Goal: Communication & Community: Share content

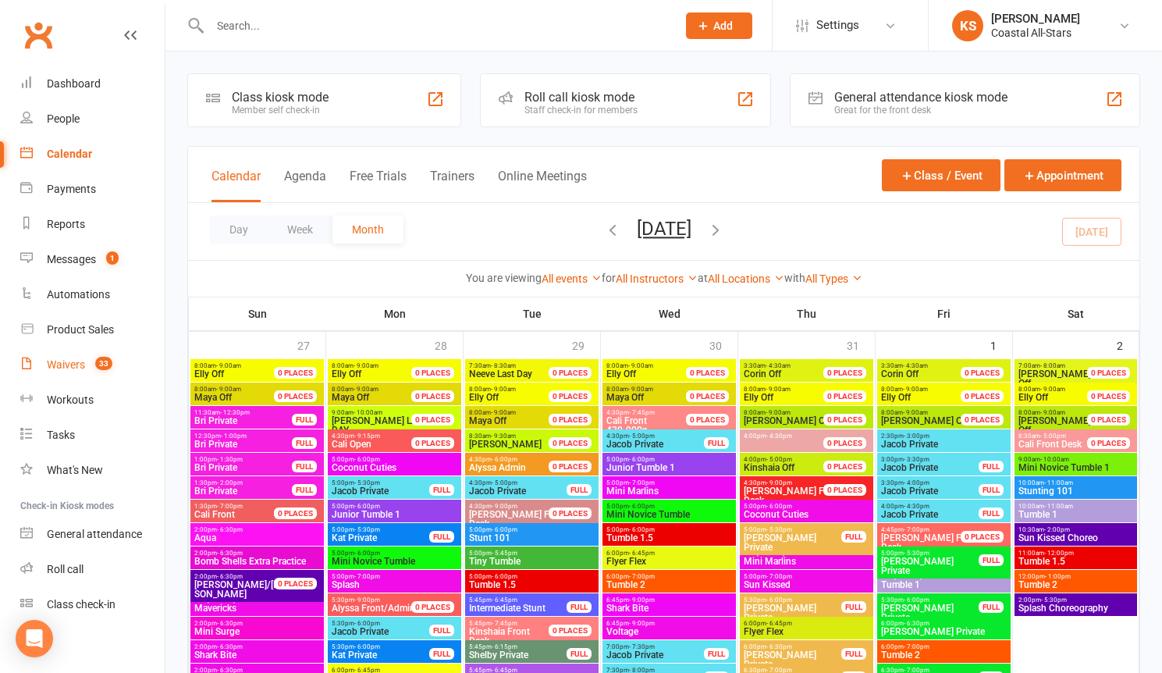
click at [72, 365] on div "Waivers" at bounding box center [66, 364] width 38 height 12
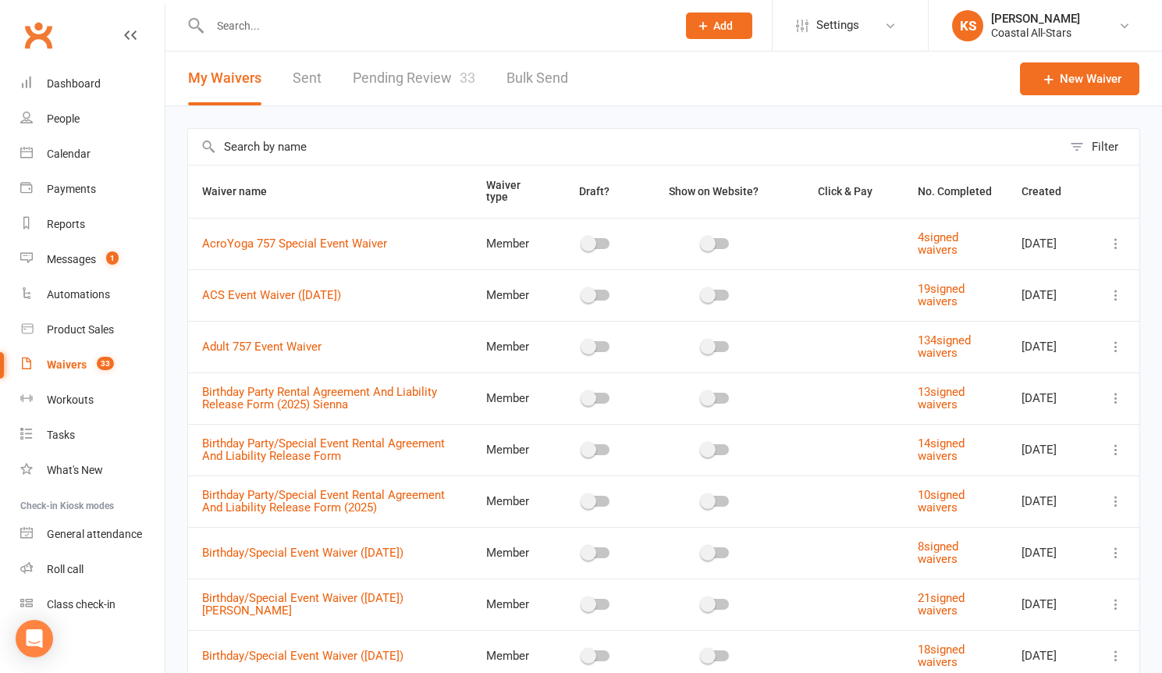
click at [439, 87] on link "Pending Review 33" at bounding box center [414, 79] width 123 height 54
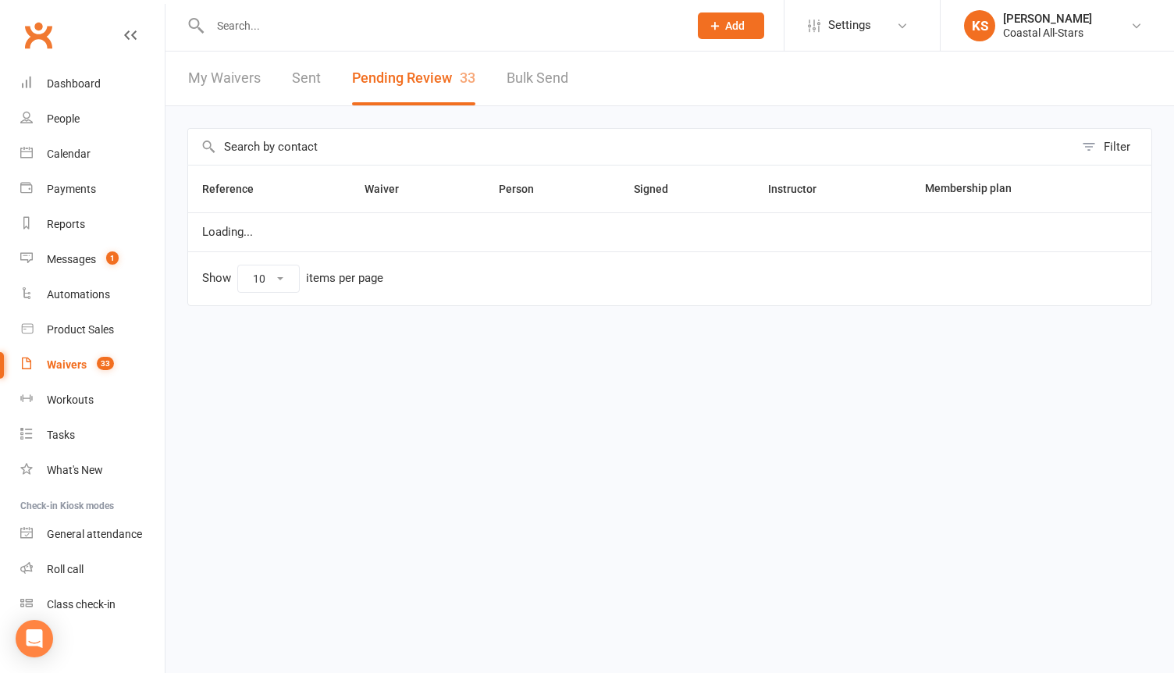
select select "25"
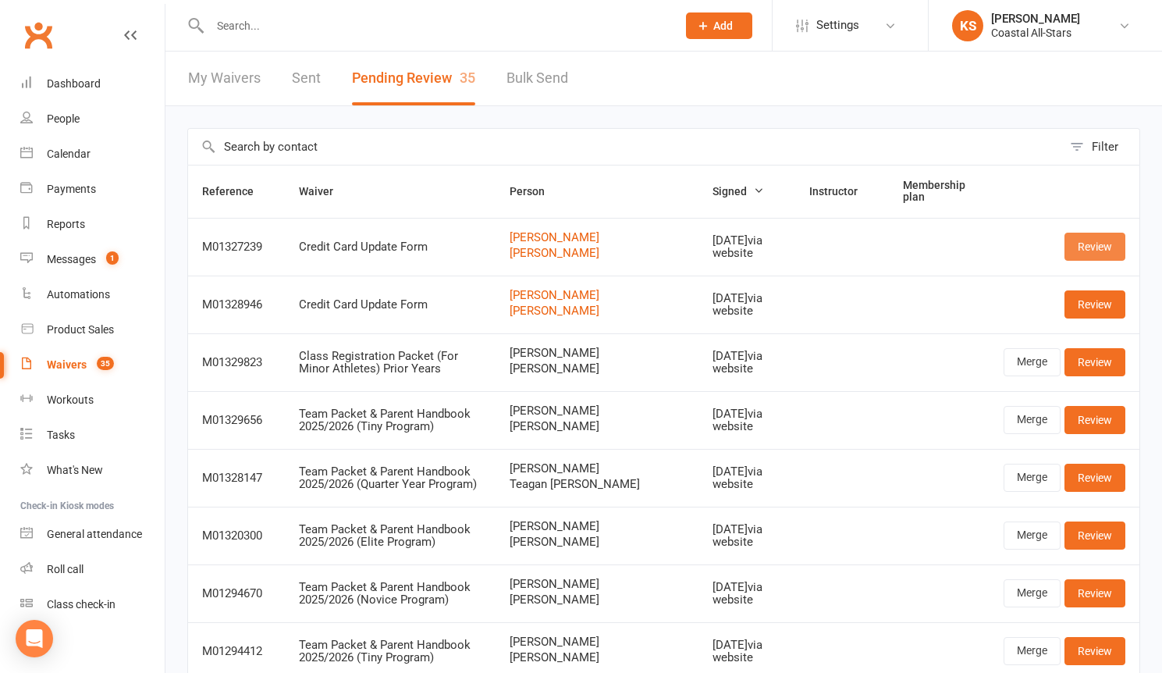
click at [1105, 257] on link "Review" at bounding box center [1095, 247] width 61 height 28
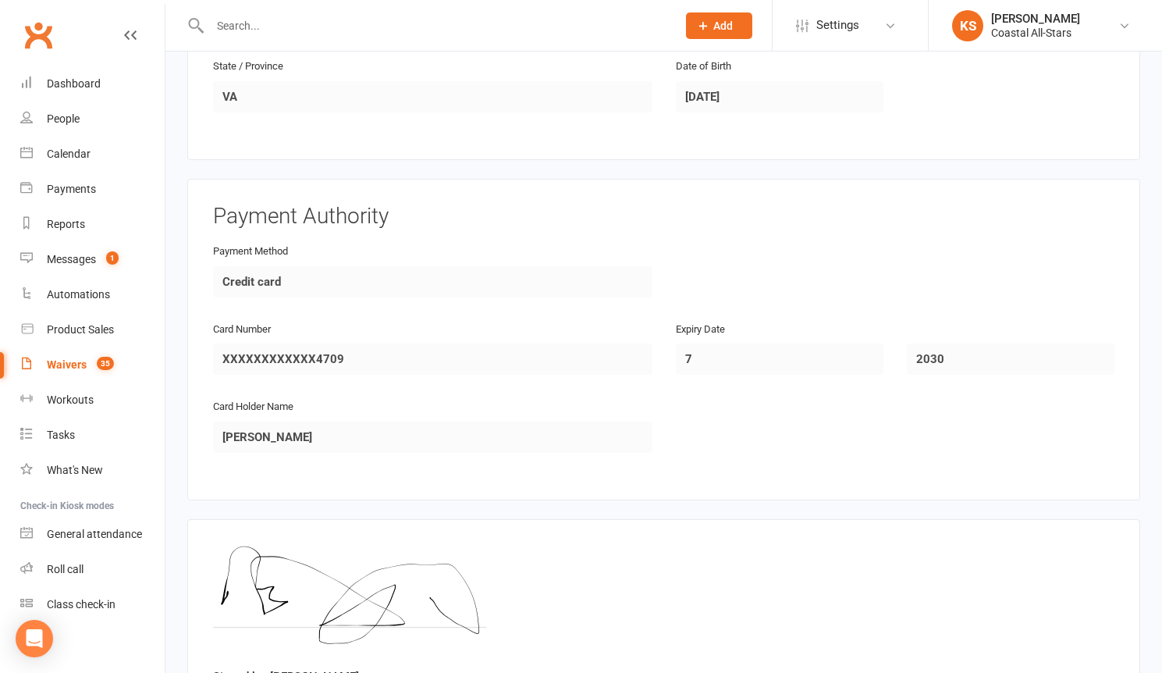
scroll to position [1324, 0]
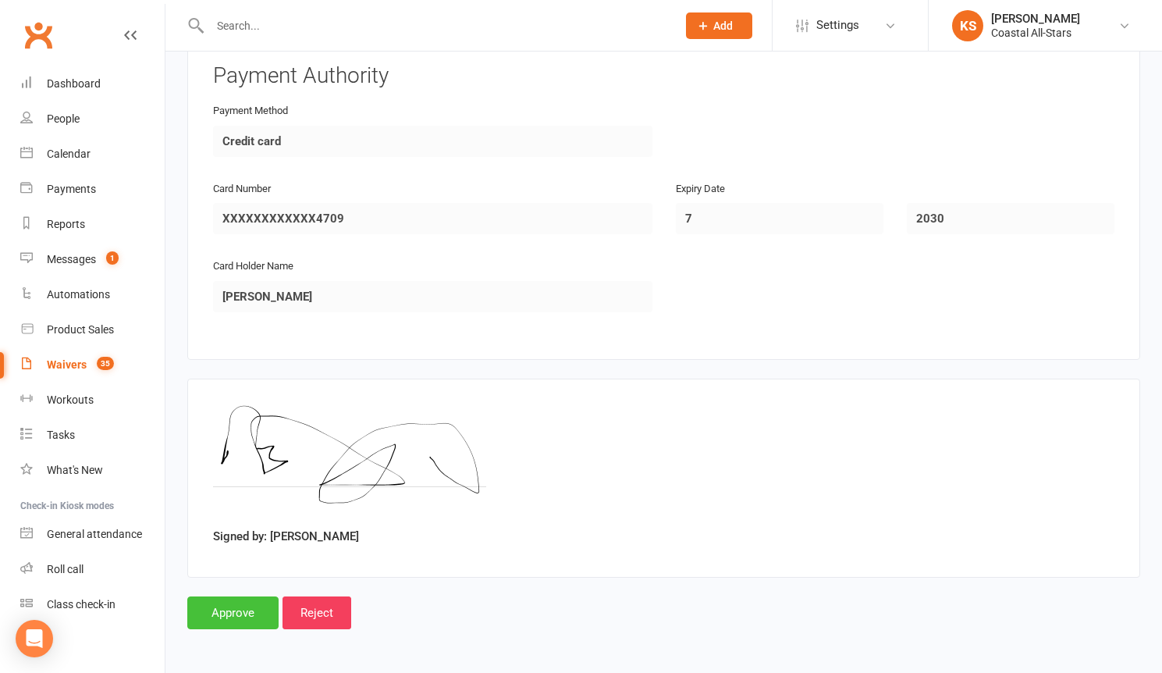
click at [259, 624] on input "Approve" at bounding box center [232, 612] width 91 height 33
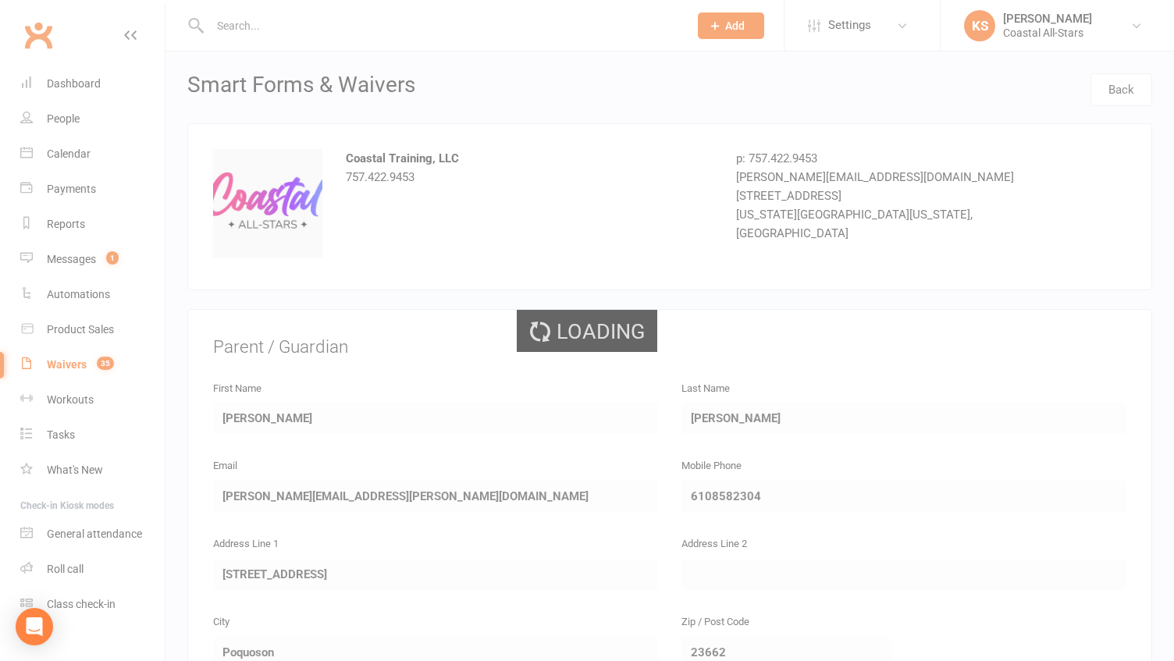
select select "25"
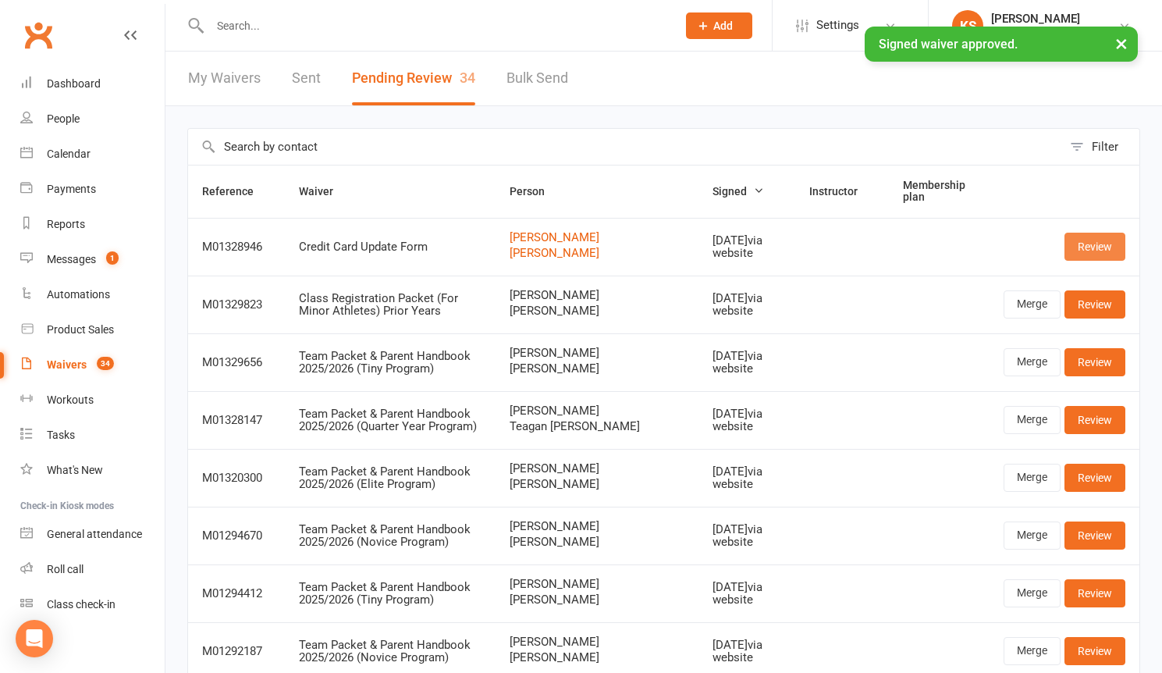
click at [1102, 251] on link "Review" at bounding box center [1095, 247] width 61 height 28
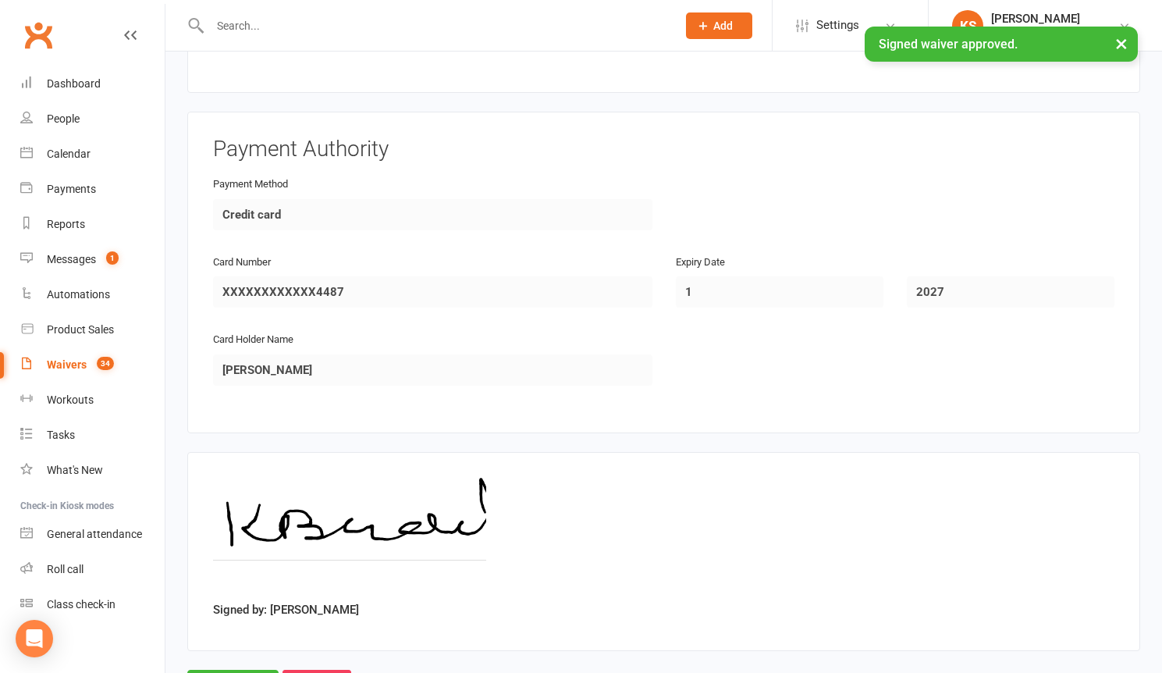
scroll to position [1324, 0]
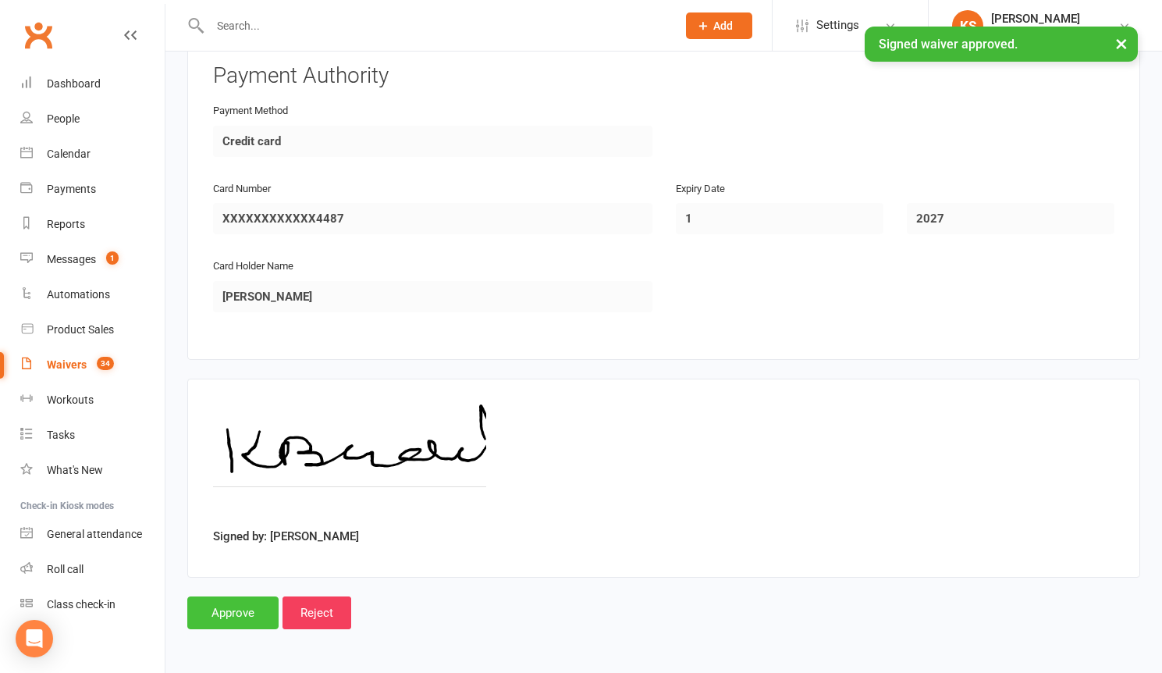
click at [245, 618] on input "Approve" at bounding box center [232, 612] width 91 height 33
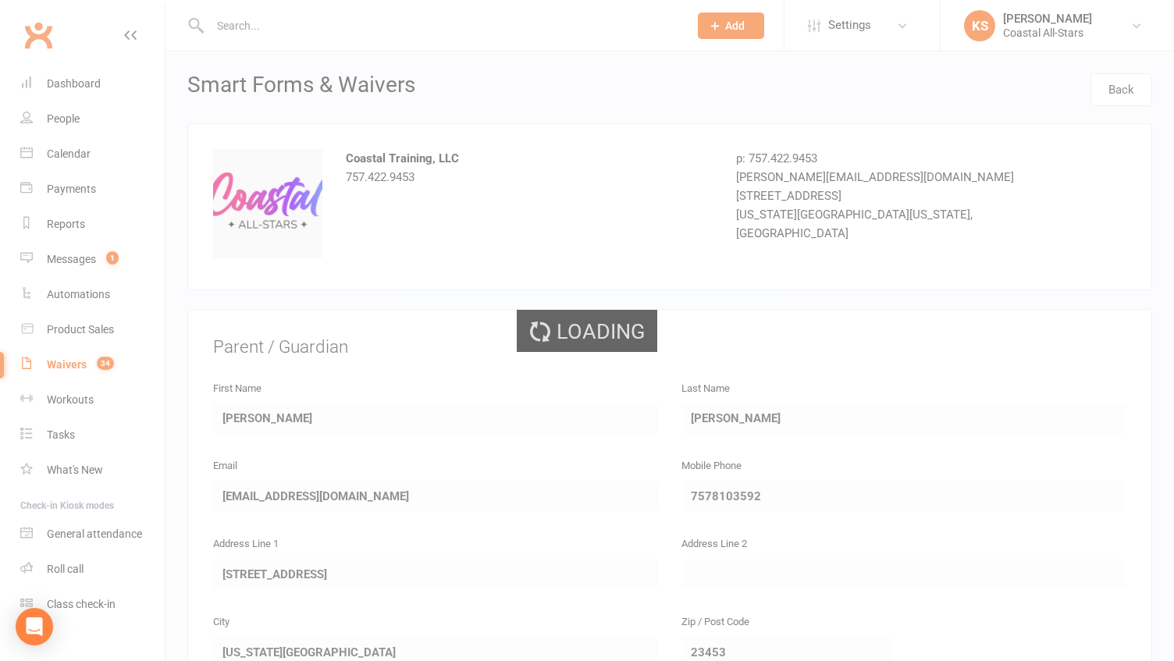
select select "25"
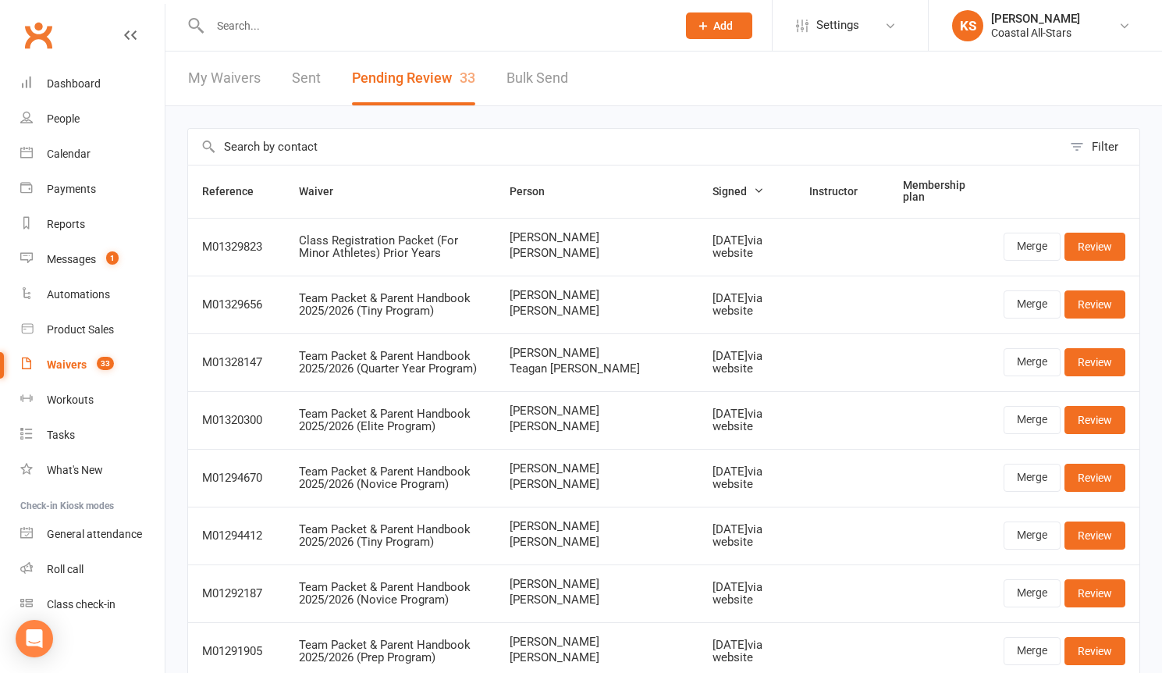
click at [237, 27] on input "text" at bounding box center [435, 26] width 461 height 22
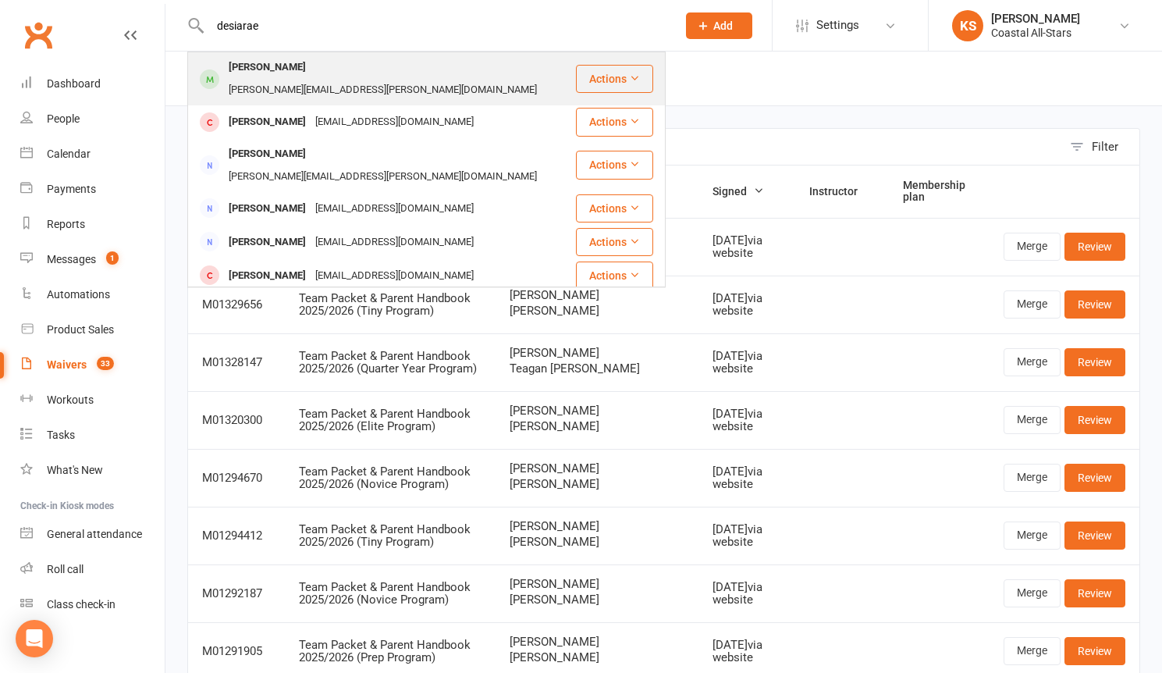
type input "desiarae"
click at [276, 74] on div "[PERSON_NAME]" at bounding box center [267, 67] width 87 height 23
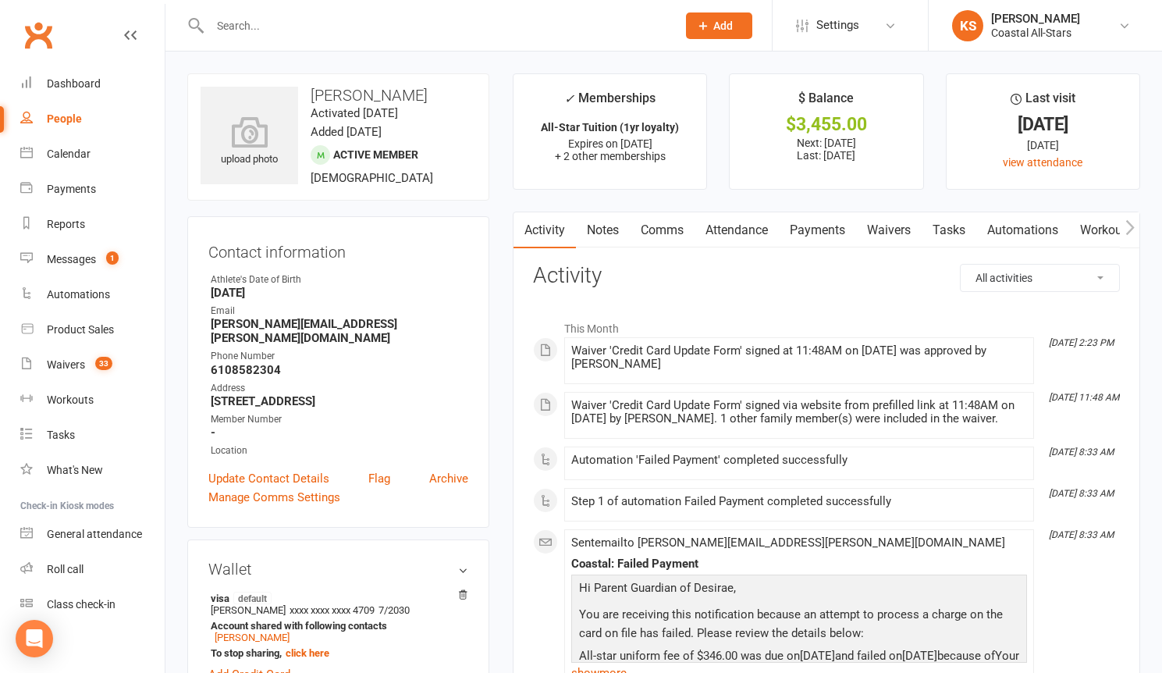
click at [820, 234] on link "Payments" at bounding box center [817, 230] width 77 height 36
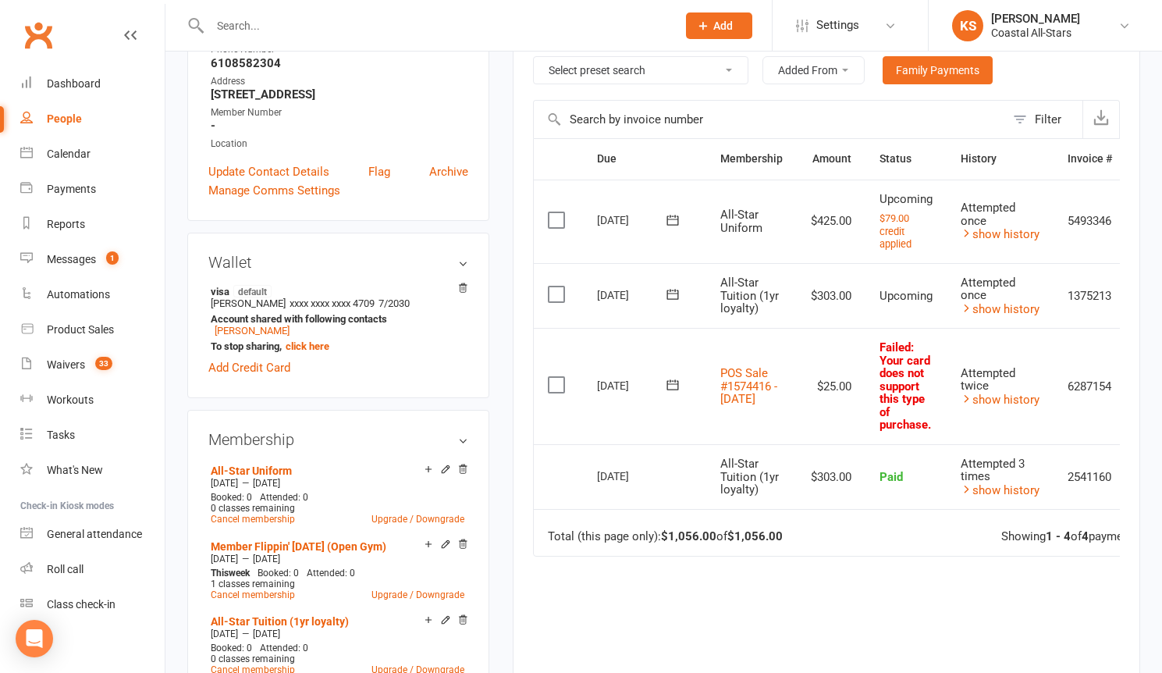
scroll to position [290, 0]
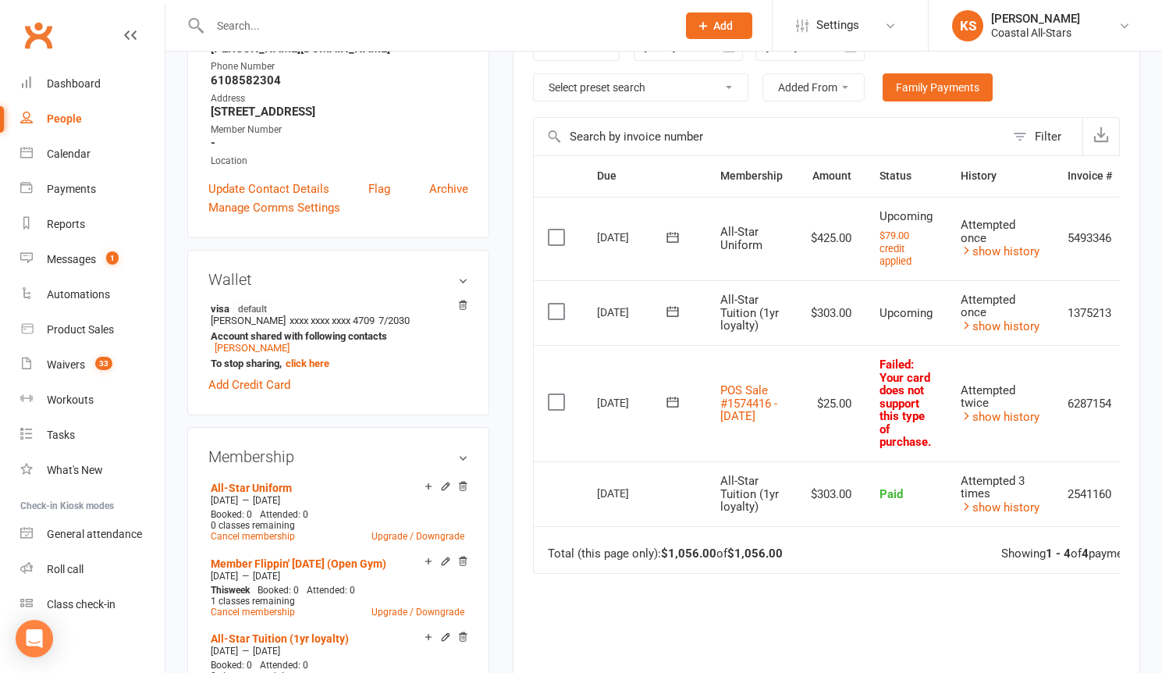
click at [1034, 408] on td "Attempted twice show history" at bounding box center [1000, 403] width 107 height 116
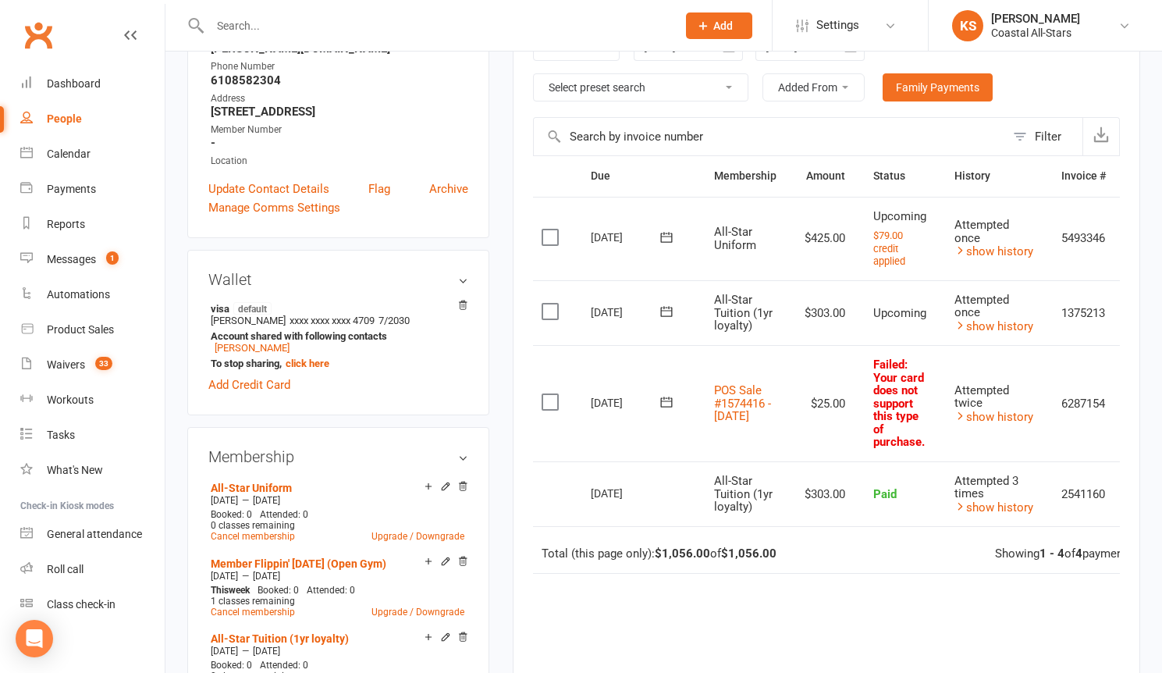
scroll to position [0, 0]
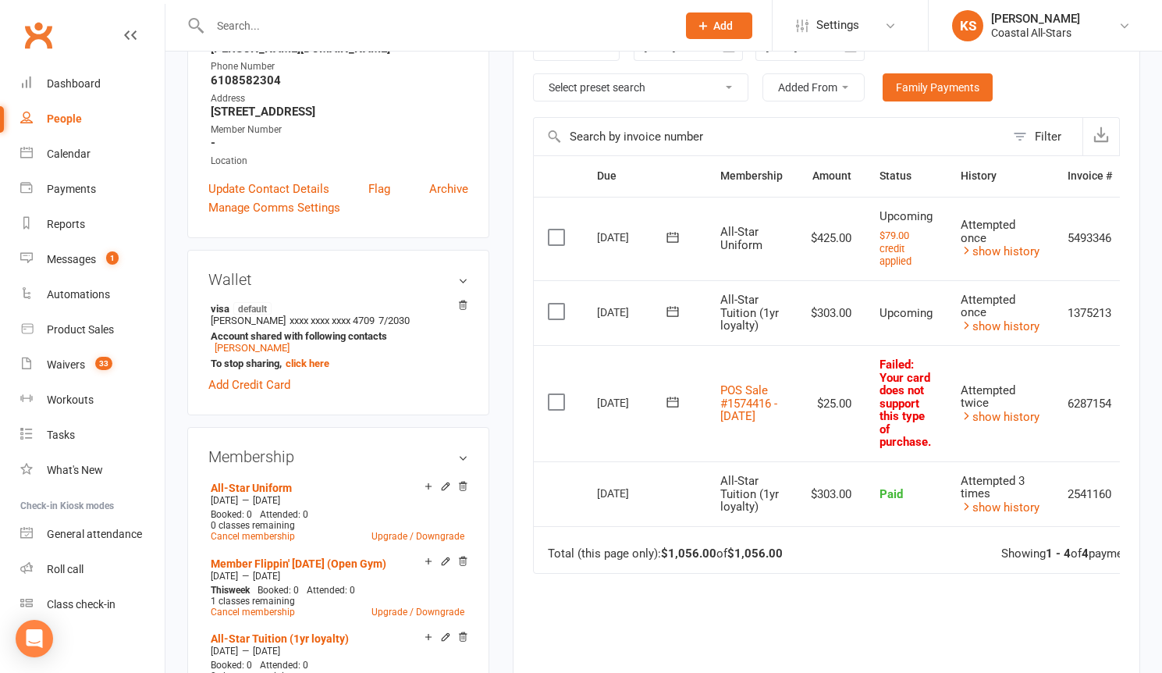
click at [678, 403] on icon at bounding box center [674, 402] width 12 height 10
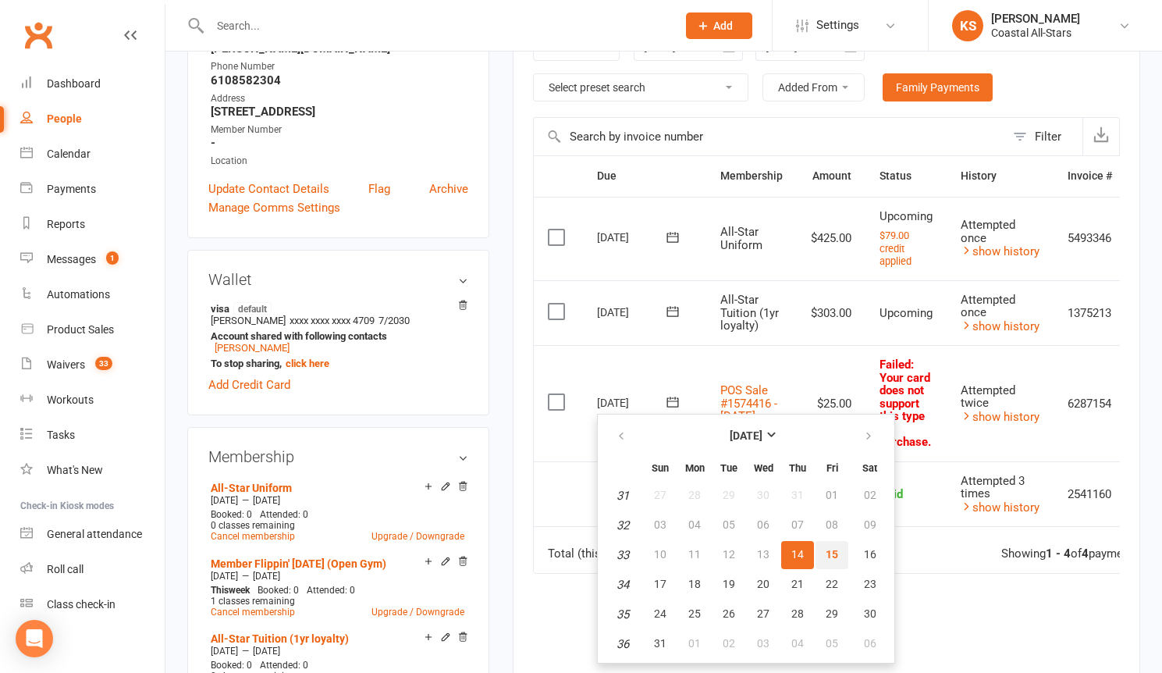
click at [834, 552] on span "15" at bounding box center [832, 554] width 12 height 12
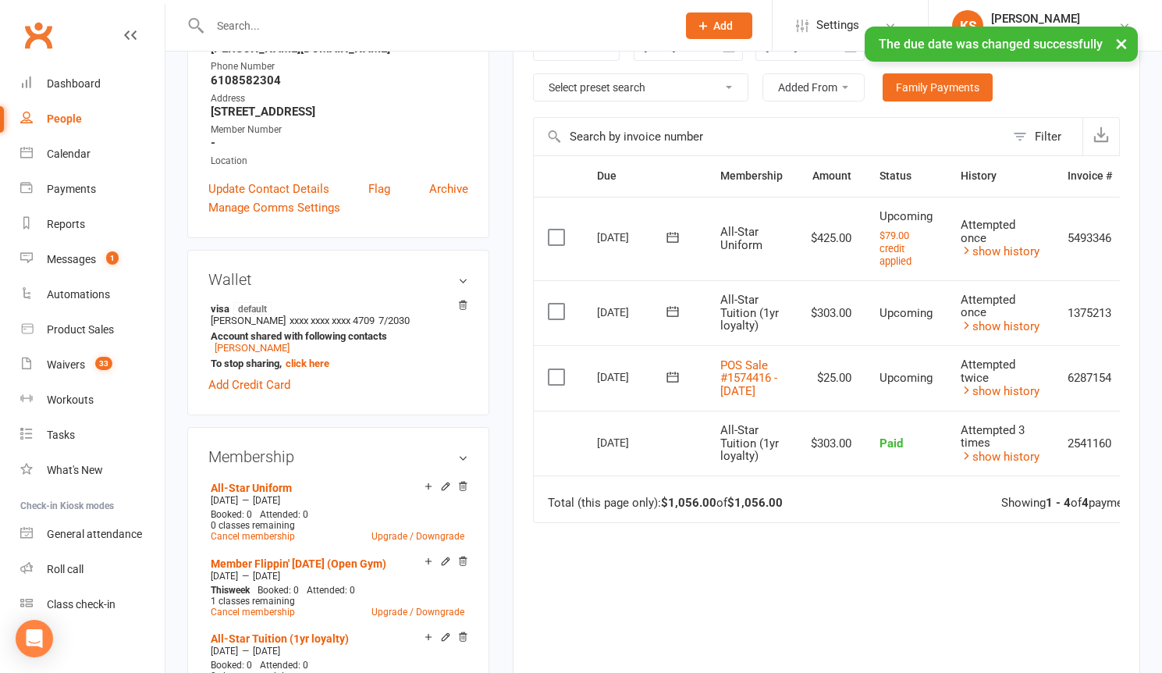
click at [677, 240] on icon at bounding box center [673, 238] width 16 height 16
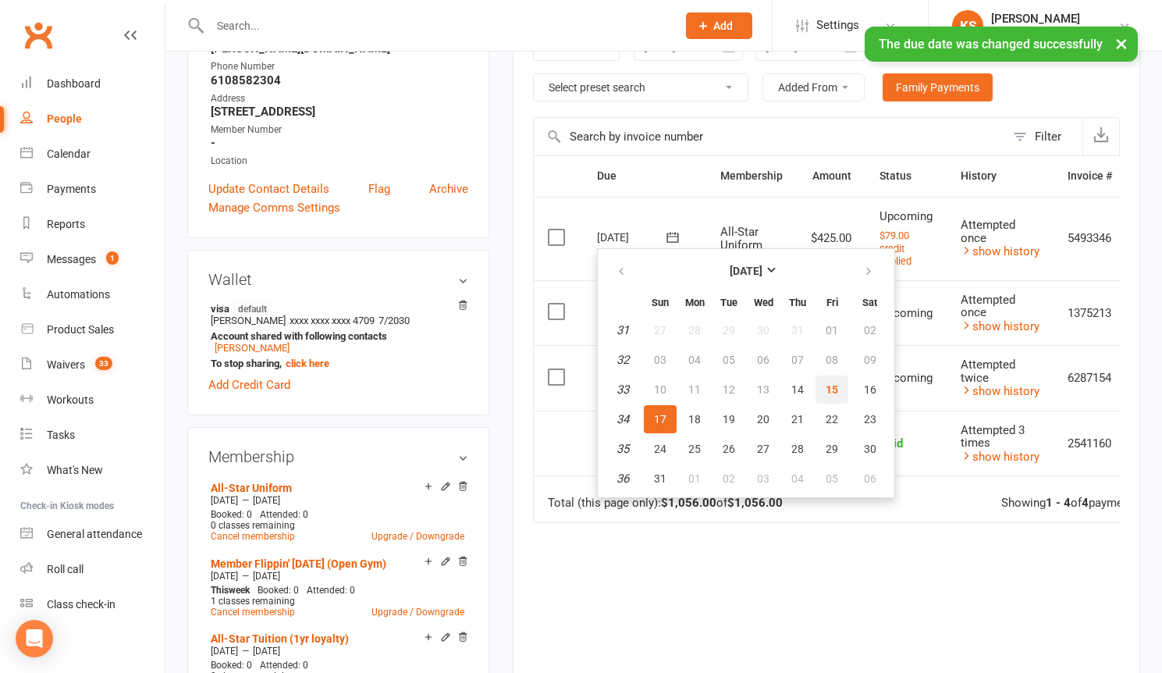
click at [834, 386] on span "15" at bounding box center [832, 389] width 12 height 12
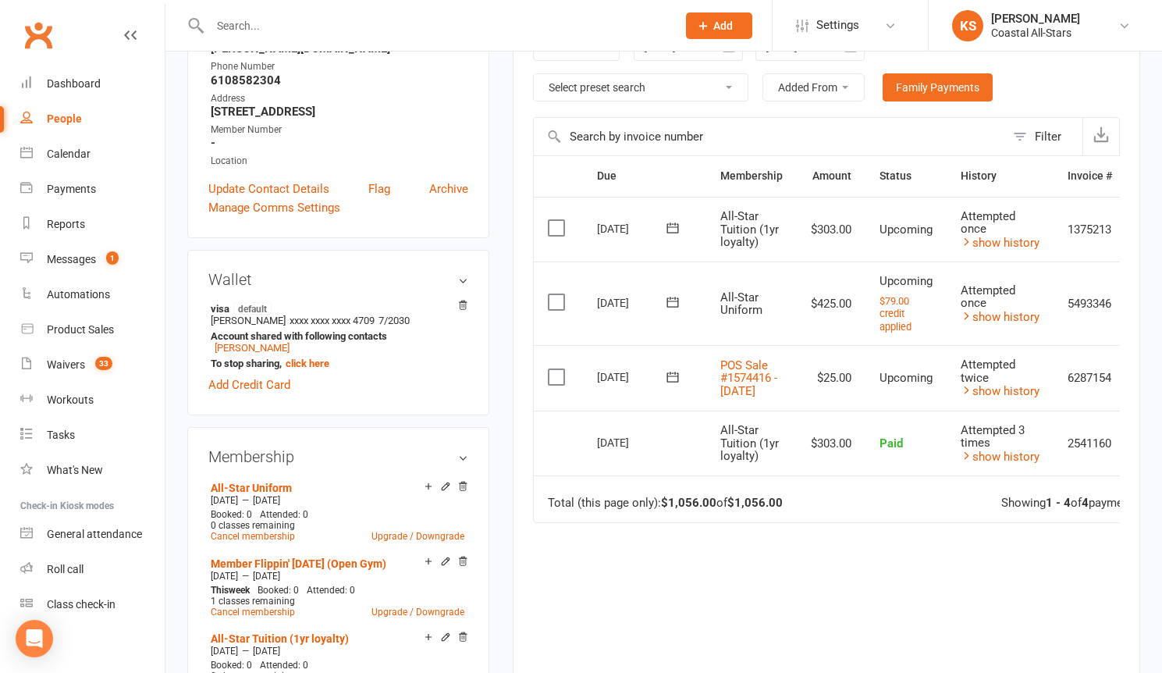
click at [255, 19] on input "text" at bounding box center [435, 26] width 461 height 22
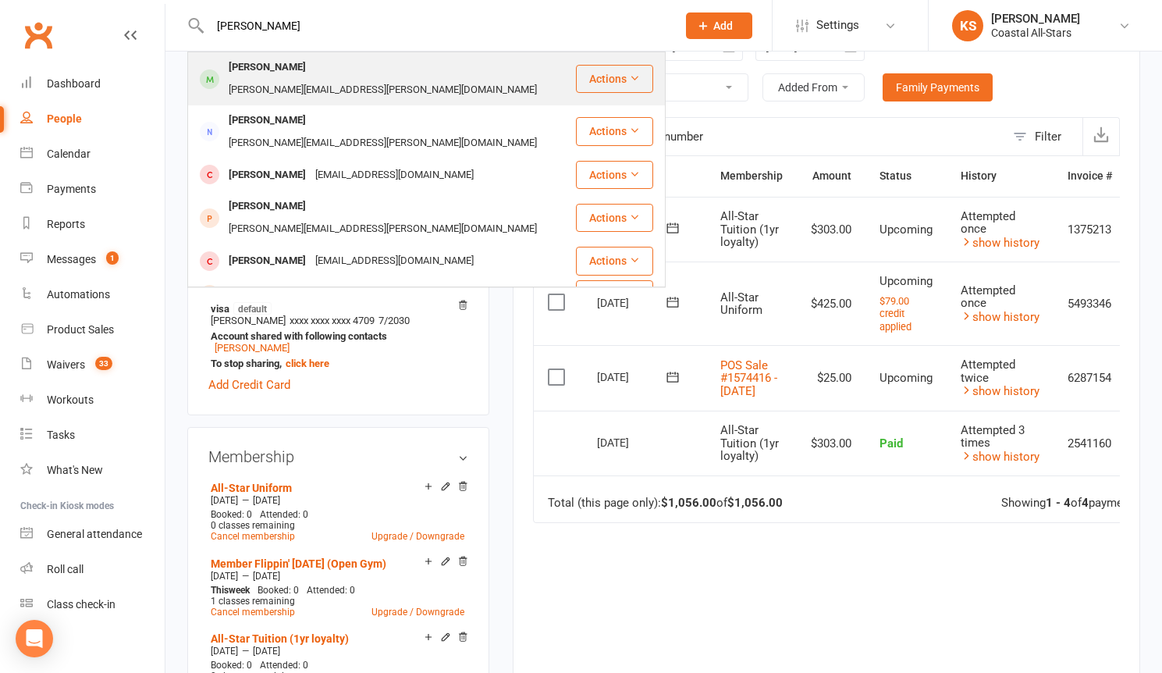
type input "[PERSON_NAME]"
click at [261, 59] on div "[PERSON_NAME]" at bounding box center [267, 67] width 87 height 23
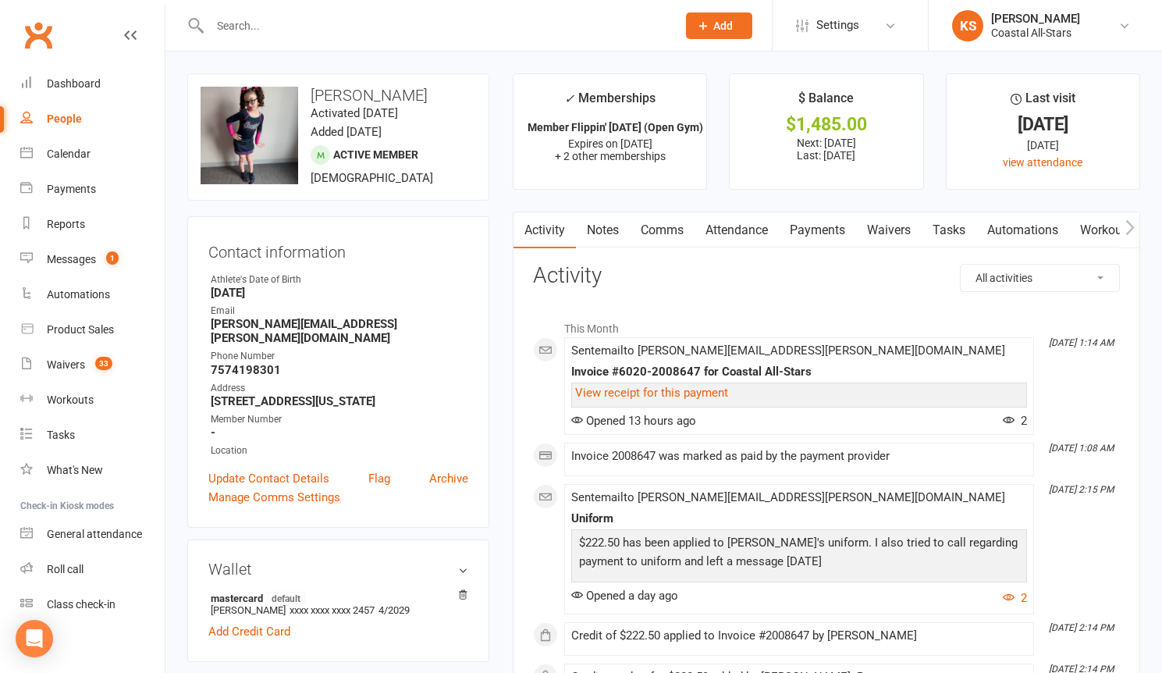
click at [807, 230] on link "Payments" at bounding box center [817, 230] width 77 height 36
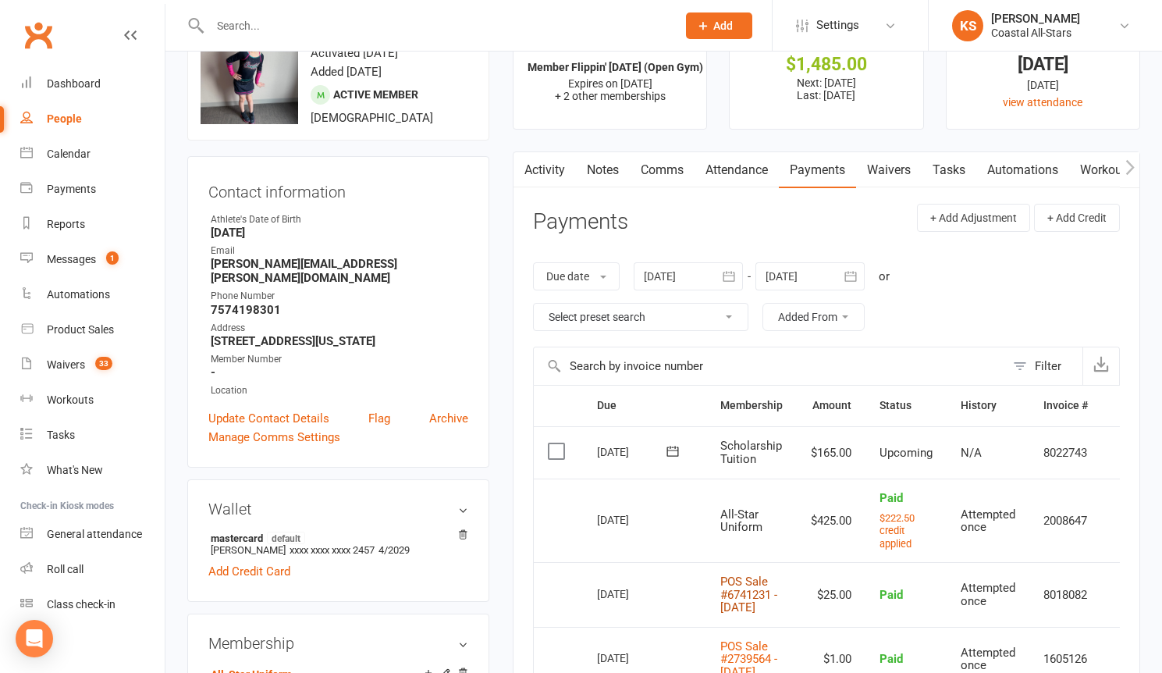
scroll to position [58, 0]
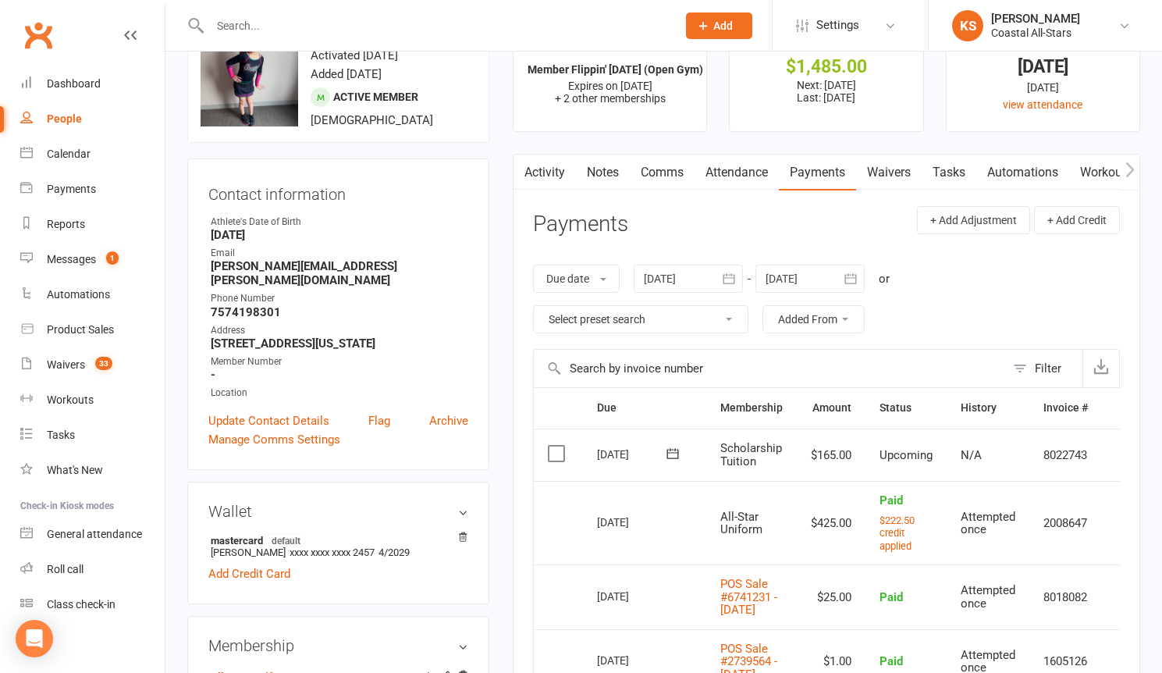
click at [674, 283] on div at bounding box center [688, 279] width 109 height 28
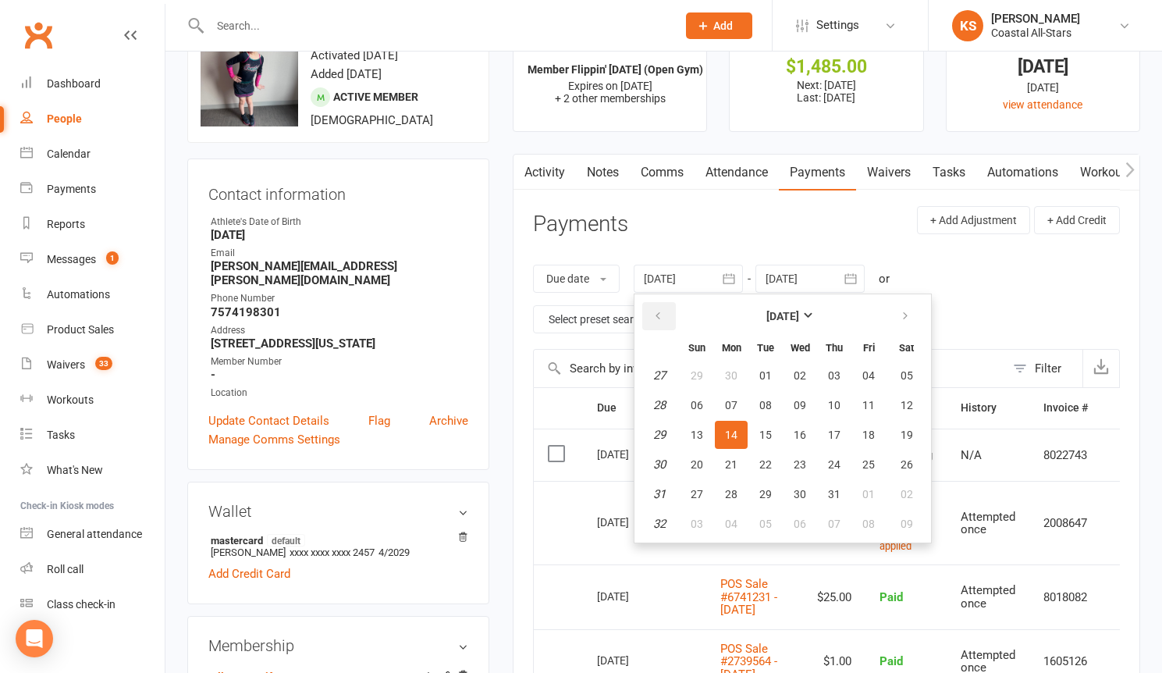
click at [657, 323] on button "button" at bounding box center [660, 316] width 34 height 28
click at [666, 382] on em "23" at bounding box center [659, 375] width 12 height 14
click at [669, 381] on td "23" at bounding box center [659, 375] width 40 height 28
click at [697, 377] on span "01" at bounding box center [697, 375] width 12 height 12
type input "[DATE]"
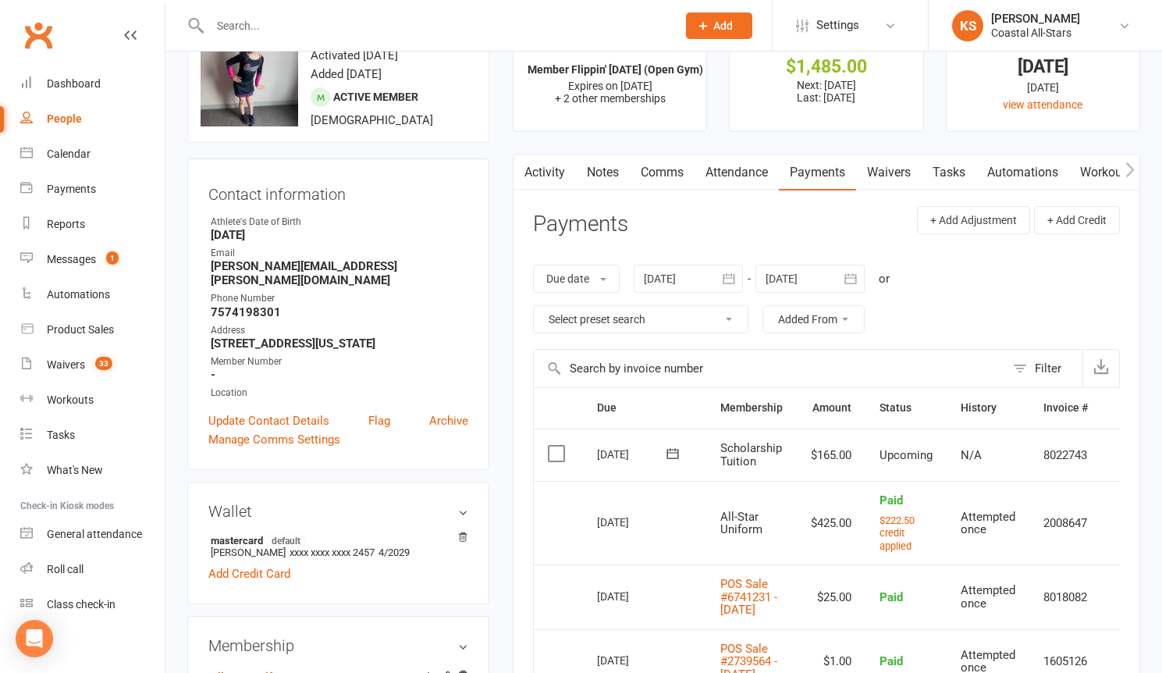
scroll to position [717, 0]
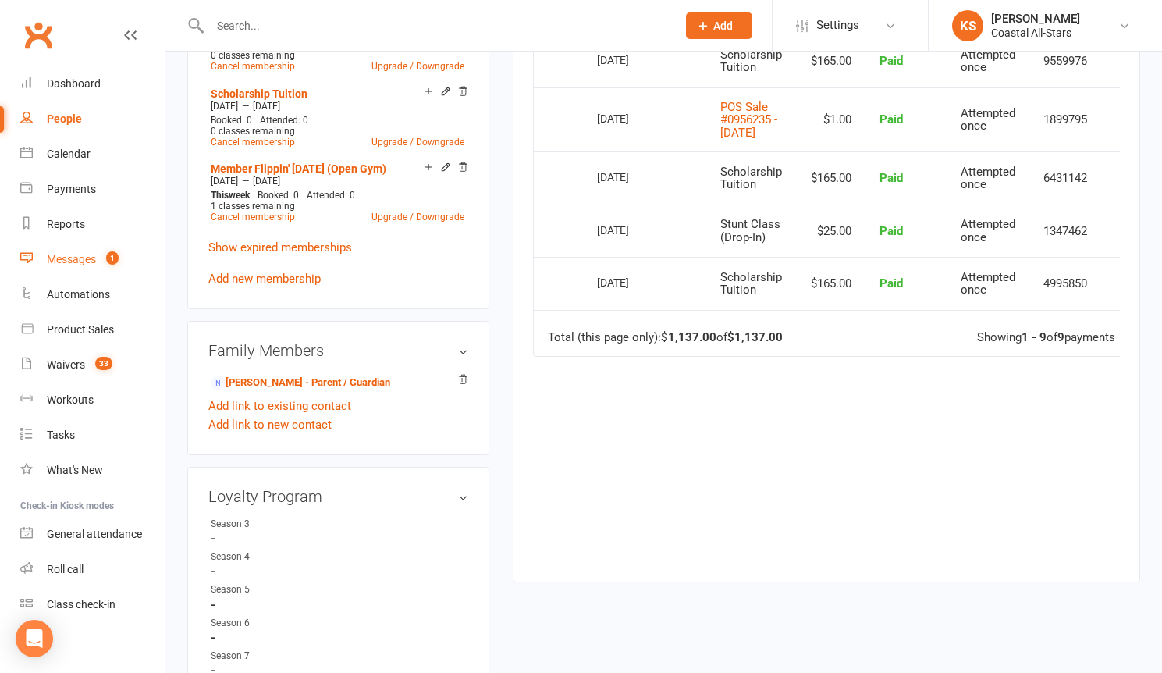
click at [78, 260] on div "Messages" at bounding box center [71, 259] width 49 height 12
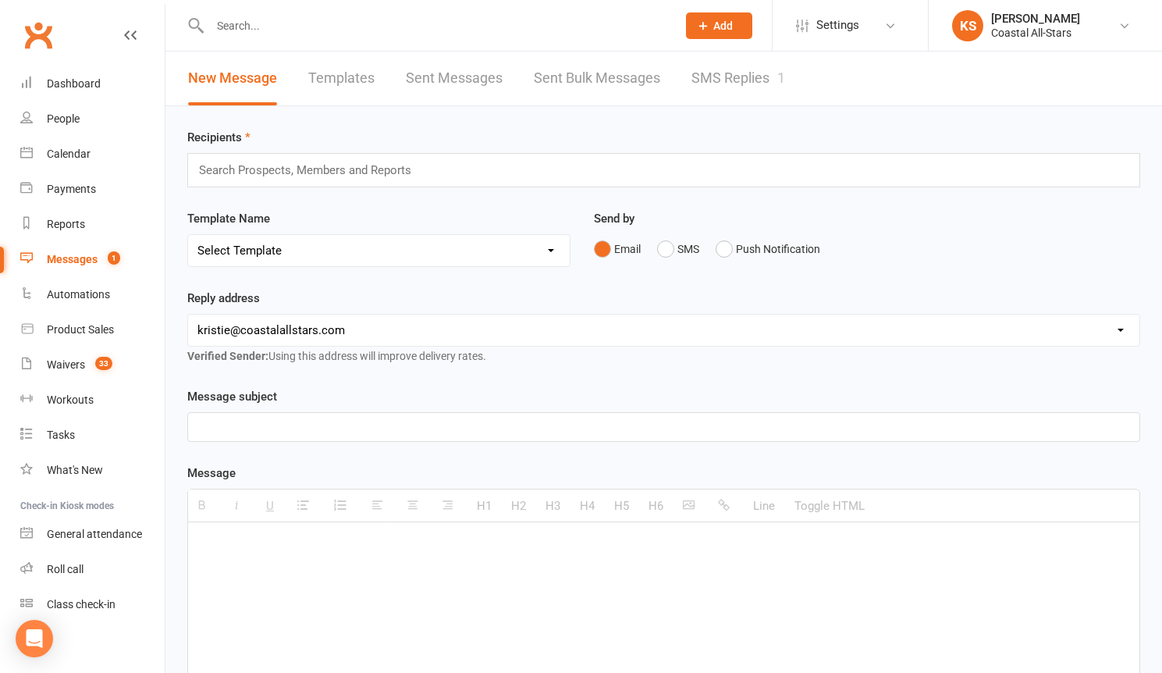
click at [517, 172] on div "Search Prospects, Members and Reports" at bounding box center [663, 170] width 953 height 34
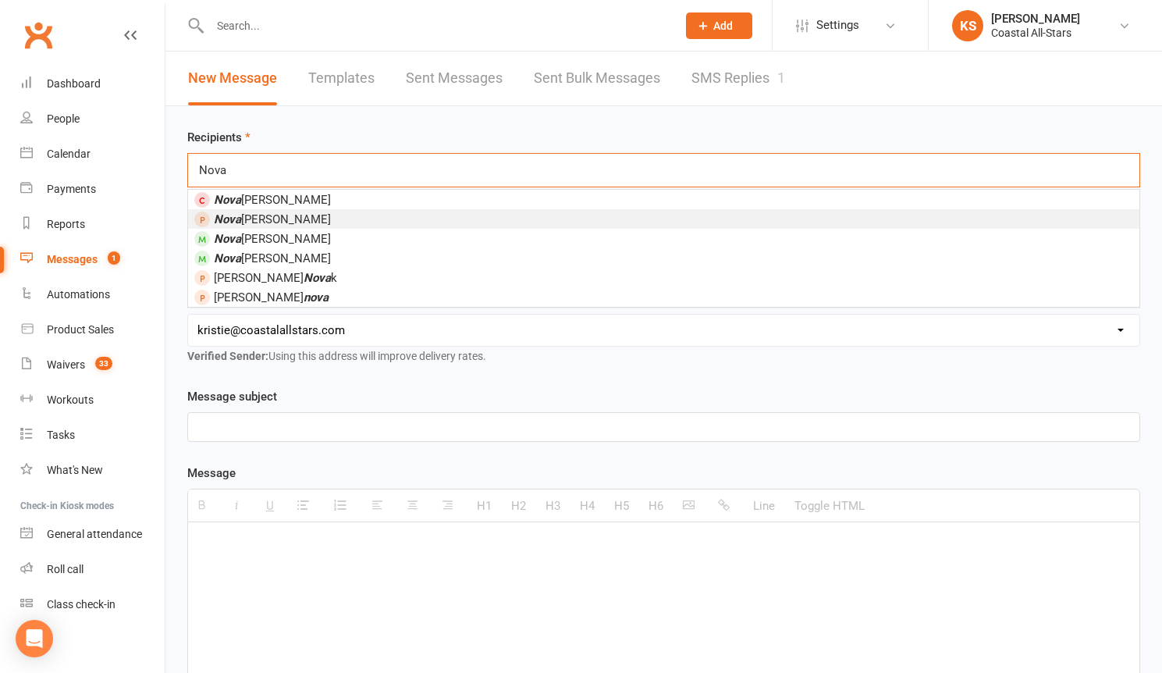
type input "Nova"
click at [569, 215] on li "Nova [PERSON_NAME]" at bounding box center [664, 219] width 952 height 20
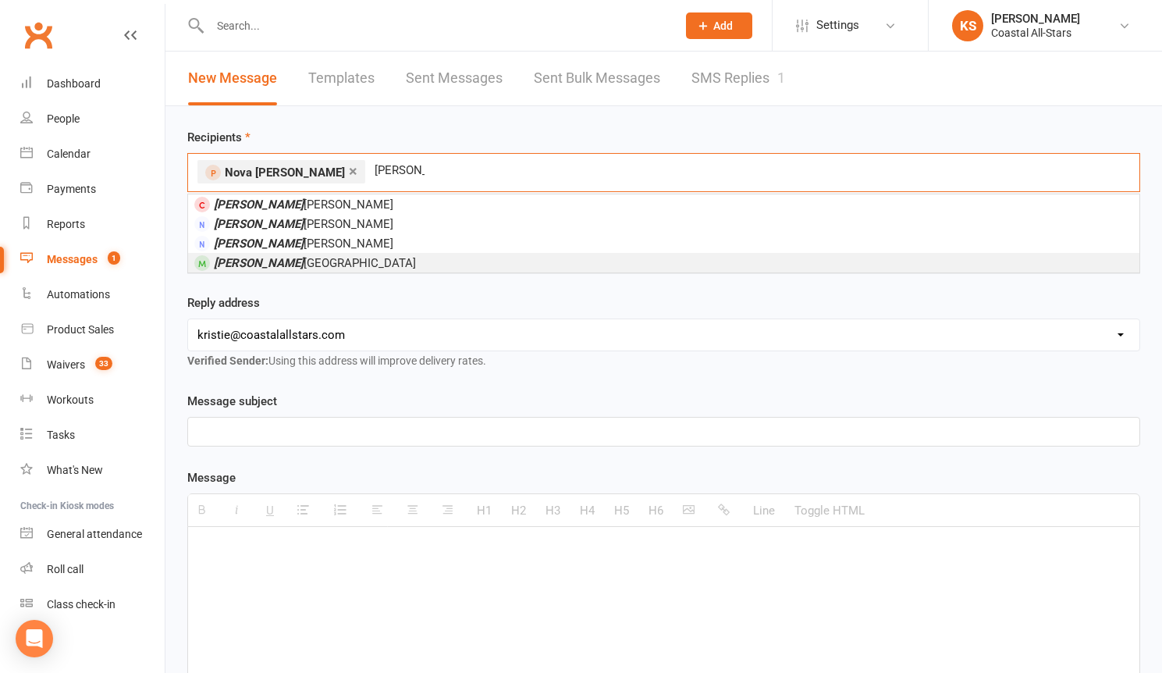
type input "[PERSON_NAME]"
click at [539, 257] on li "[PERSON_NAME]" at bounding box center [664, 263] width 952 height 20
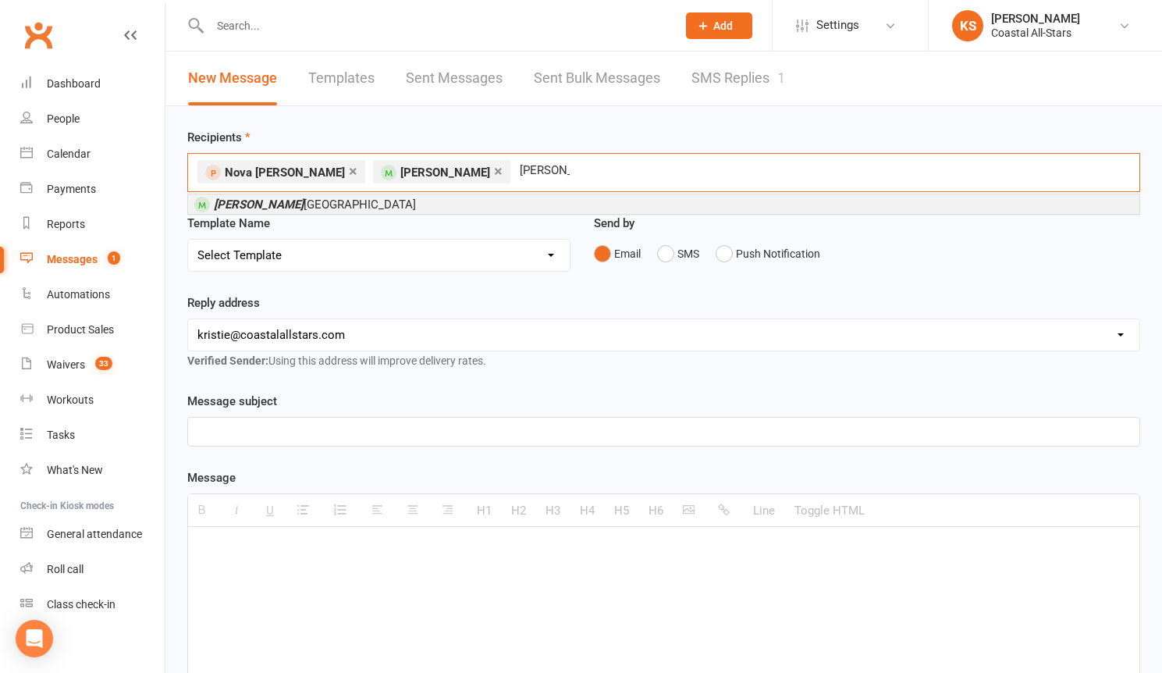
type input "[PERSON_NAME]"
click at [484, 205] on li "[PERSON_NAME]" at bounding box center [664, 204] width 952 height 20
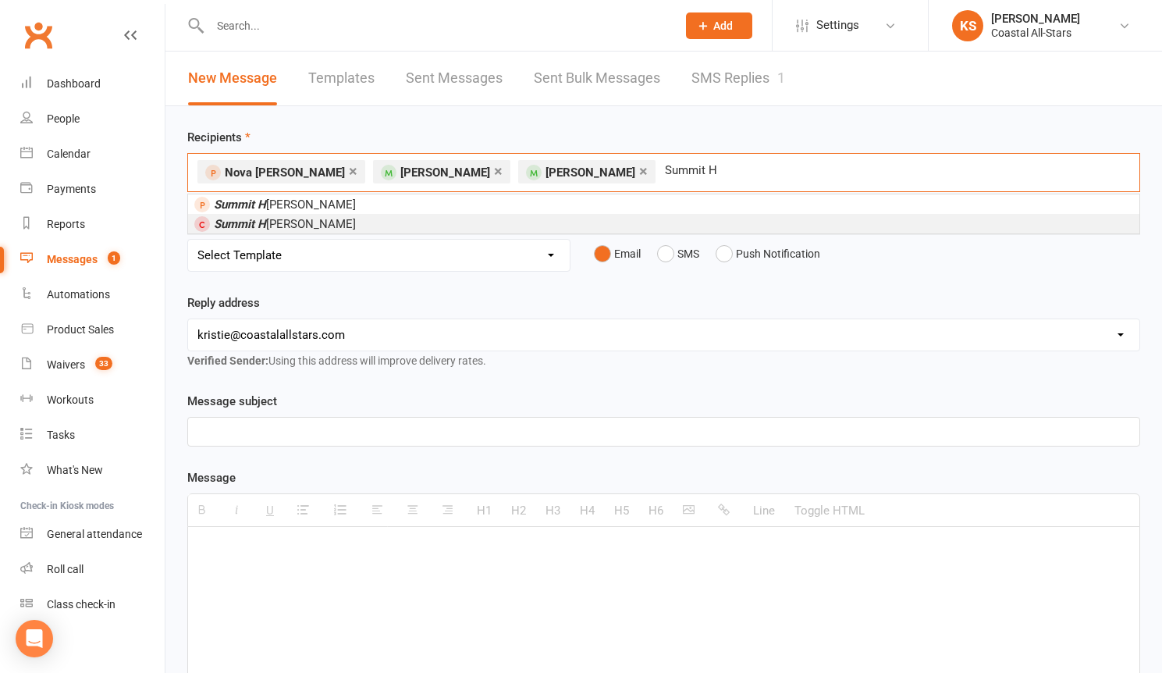
type input "Summit H"
click at [424, 219] on li "Summit H [PERSON_NAME]" at bounding box center [664, 224] width 952 height 20
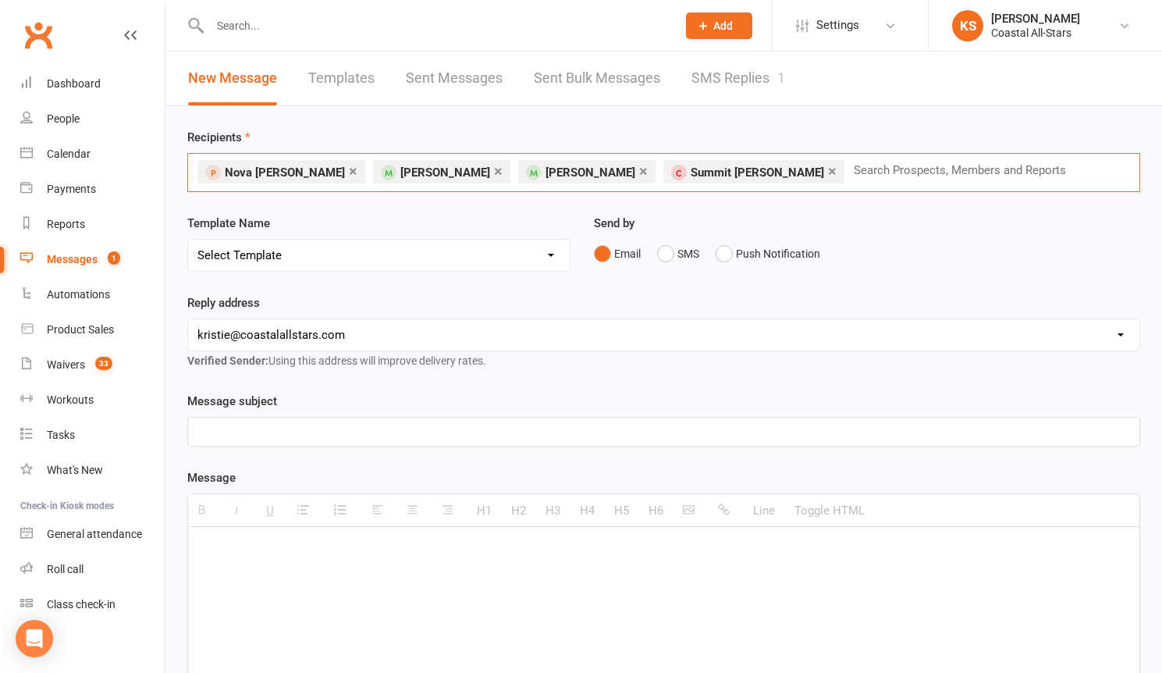
click at [1013, 167] on div "× Nova [PERSON_NAME] × [PERSON_NAME] × [PERSON_NAME] × Summit [PERSON_NAME] Sea…" at bounding box center [663, 172] width 953 height 39
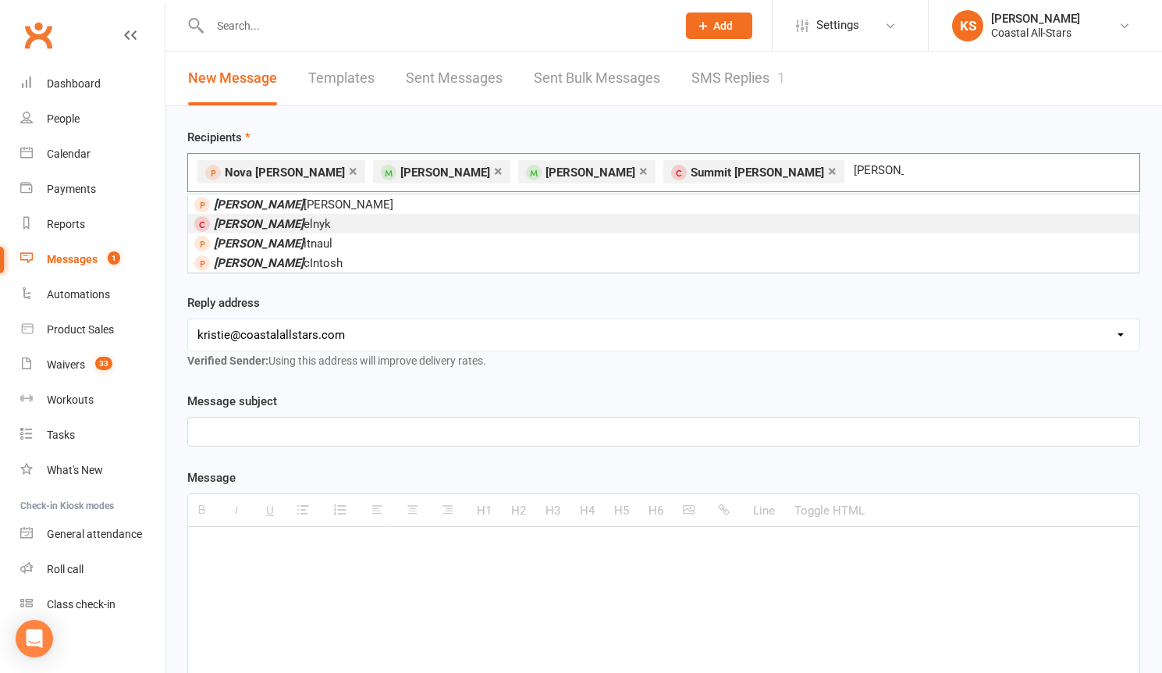
type input "[PERSON_NAME]"
click at [945, 219] on li "[PERSON_NAME]" at bounding box center [664, 224] width 952 height 20
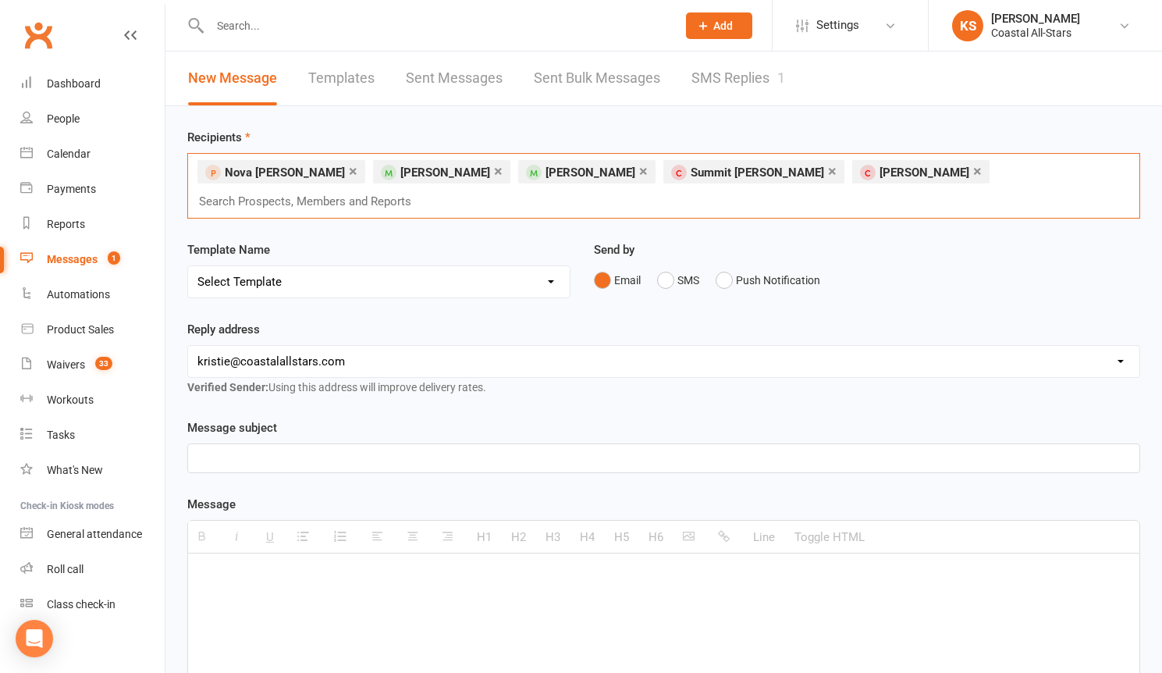
click at [426, 191] on input "text" at bounding box center [312, 201] width 229 height 20
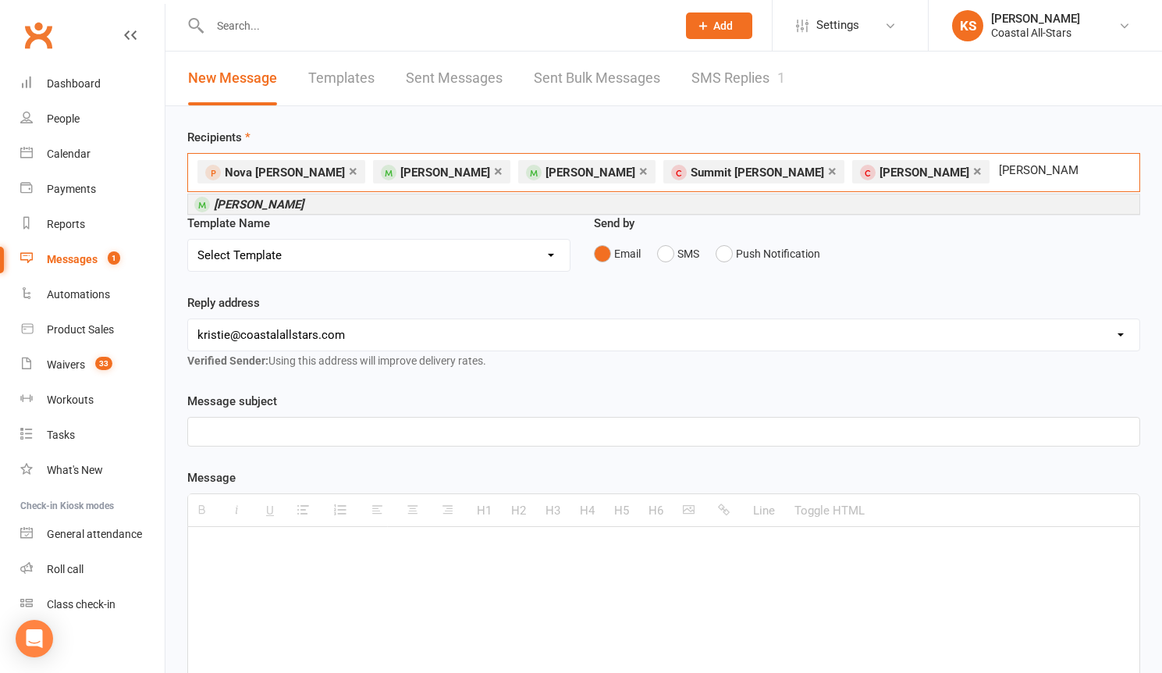
type input "[PERSON_NAME]"
click at [953, 203] on li "[PERSON_NAME]" at bounding box center [664, 204] width 952 height 20
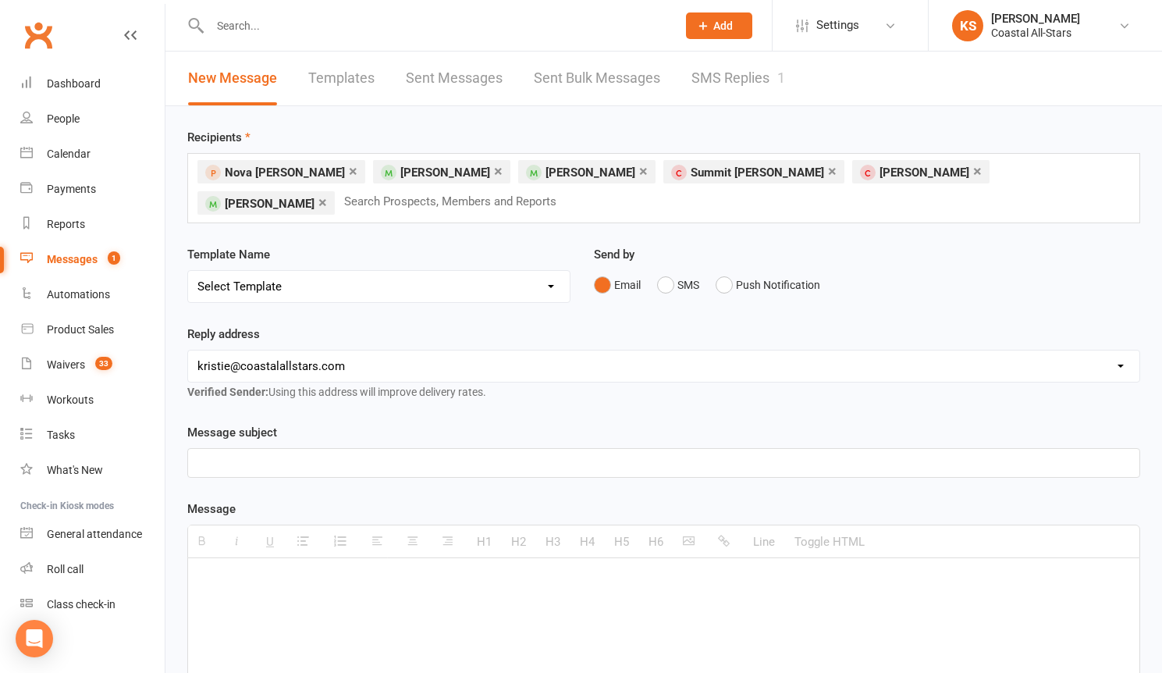
click at [667, 463] on p at bounding box center [664, 463] width 933 height 19
click at [742, 589] on div at bounding box center [664, 675] width 952 height 234
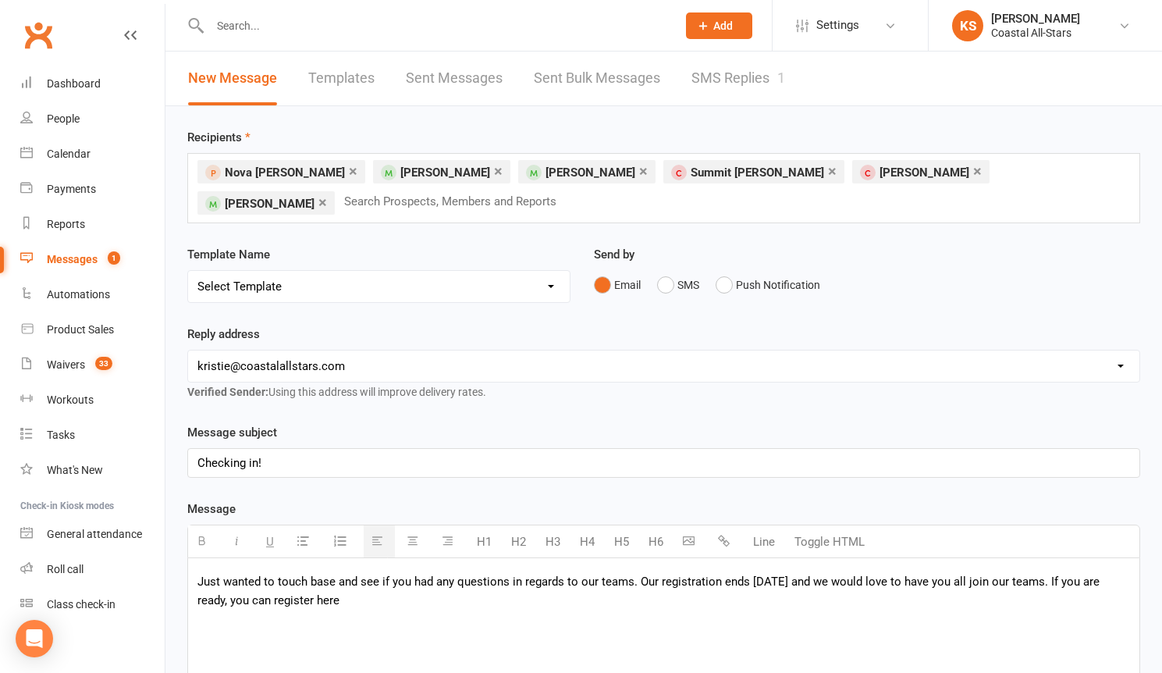
click at [321, 599] on p "Just wanted to touch base and see if you had any questions in regards to our te…" at bounding box center [664, 590] width 933 height 37
click at [725, 539] on icon "button" at bounding box center [724, 541] width 12 height 12
click at [361, 603] on p "Just wanted to touch base and see if you had any questions in regards to our te…" at bounding box center [664, 590] width 933 height 37
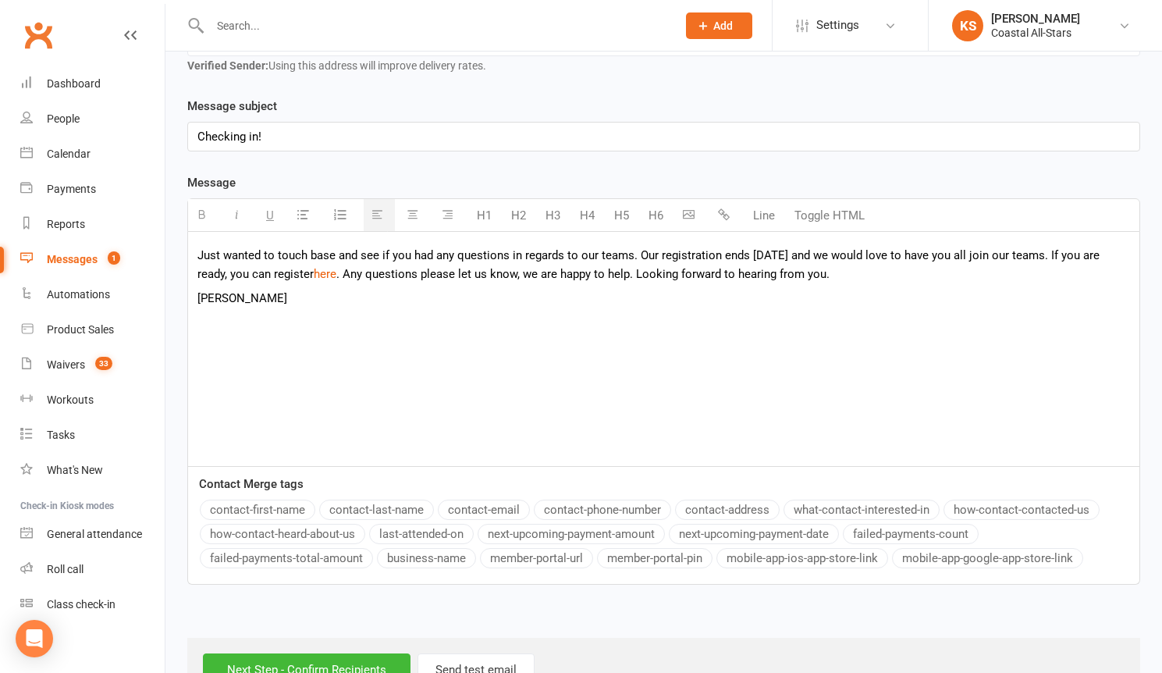
scroll to position [373, 0]
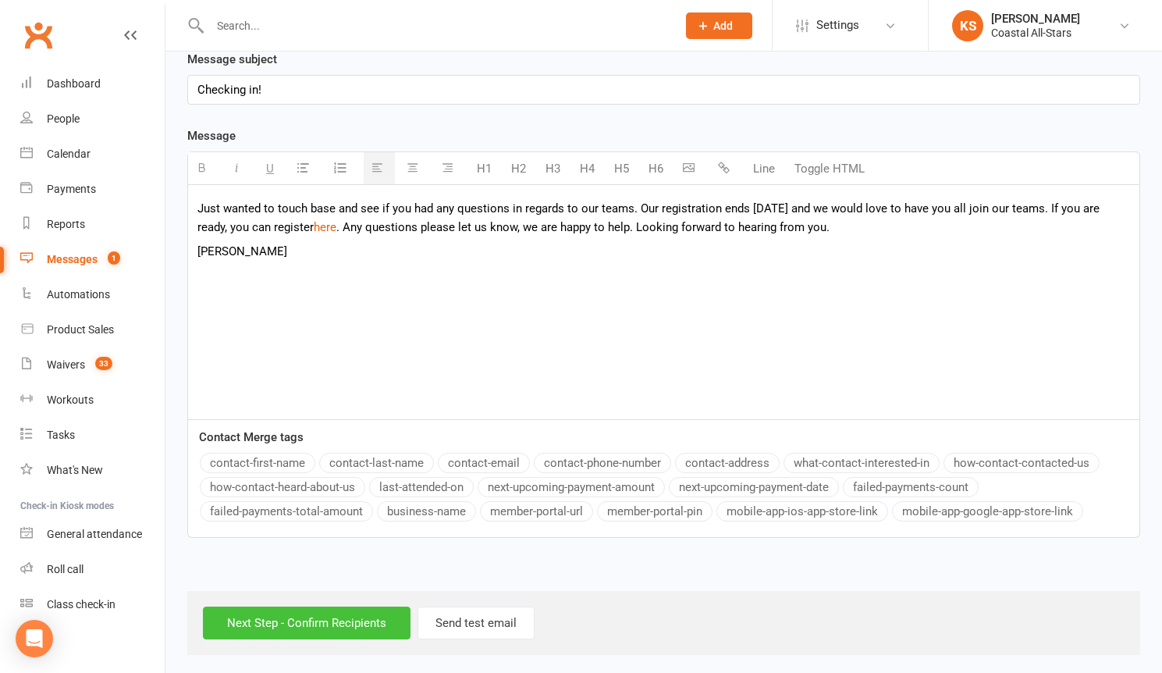
click at [283, 621] on input "Next Step - Confirm Recipients" at bounding box center [307, 623] width 208 height 33
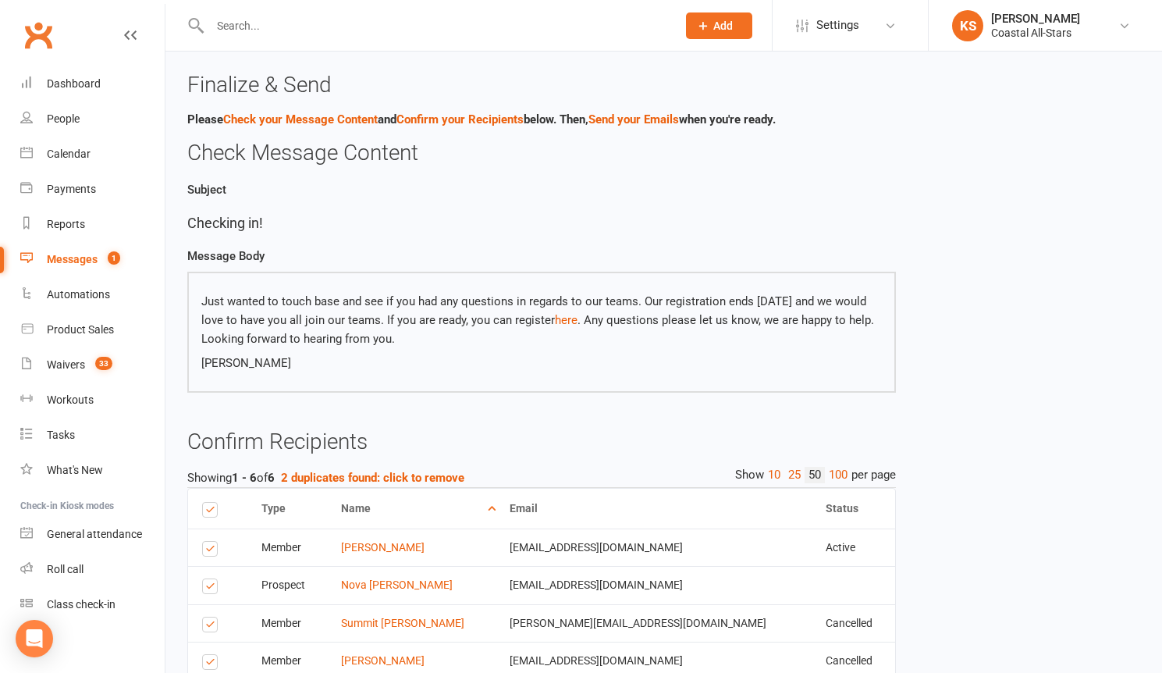
scroll to position [209, 0]
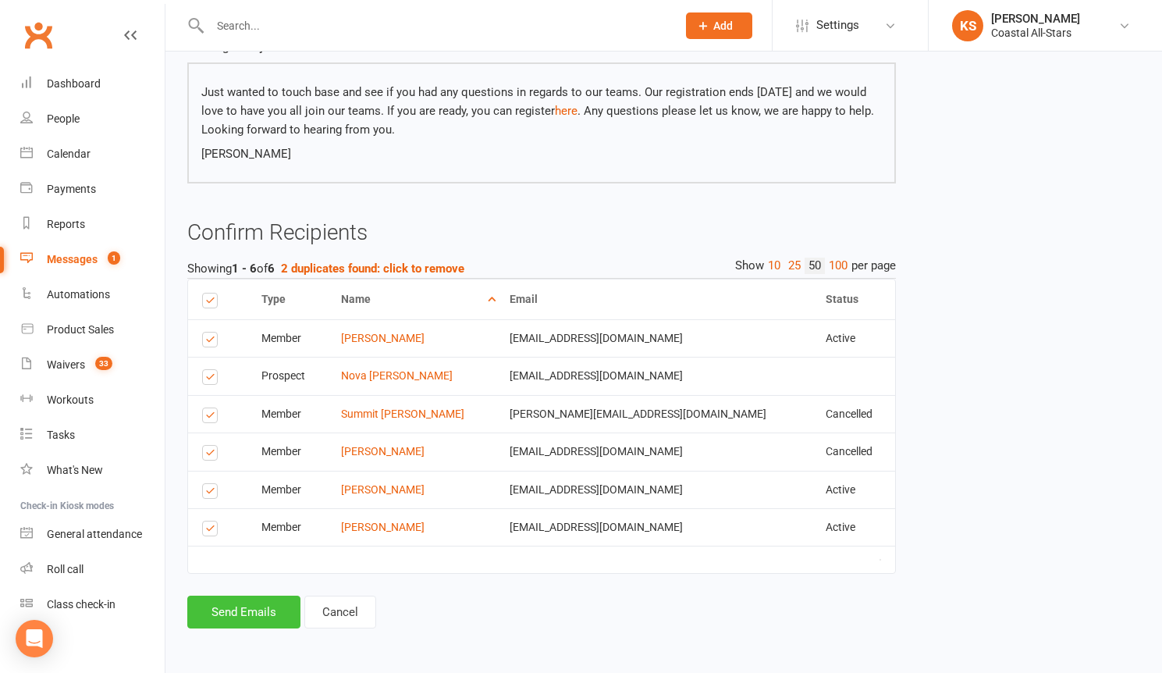
click at [265, 607] on button "Send Emails" at bounding box center [243, 612] width 113 height 33
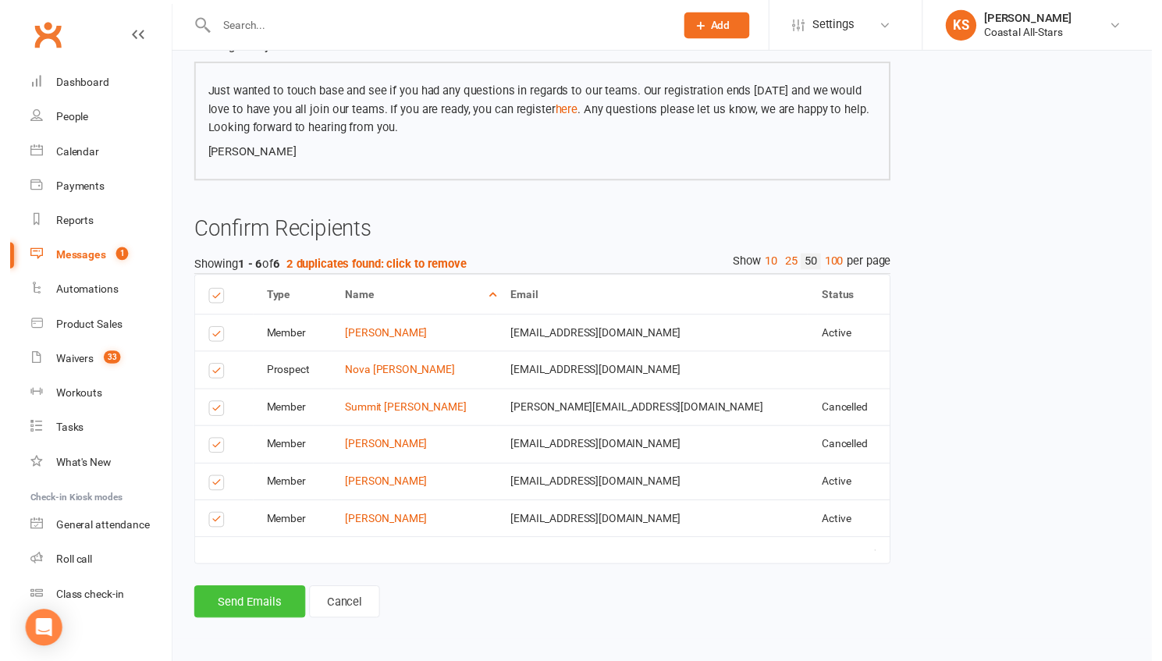
scroll to position [202, 0]
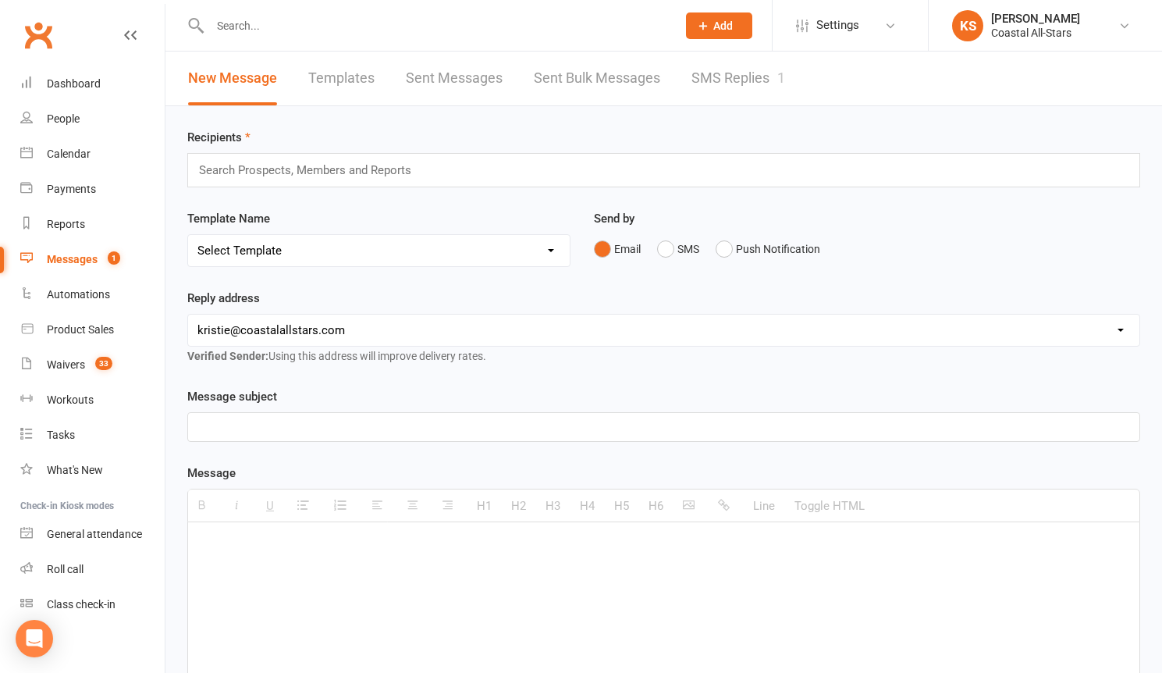
click at [280, 20] on input "text" at bounding box center [435, 26] width 461 height 22
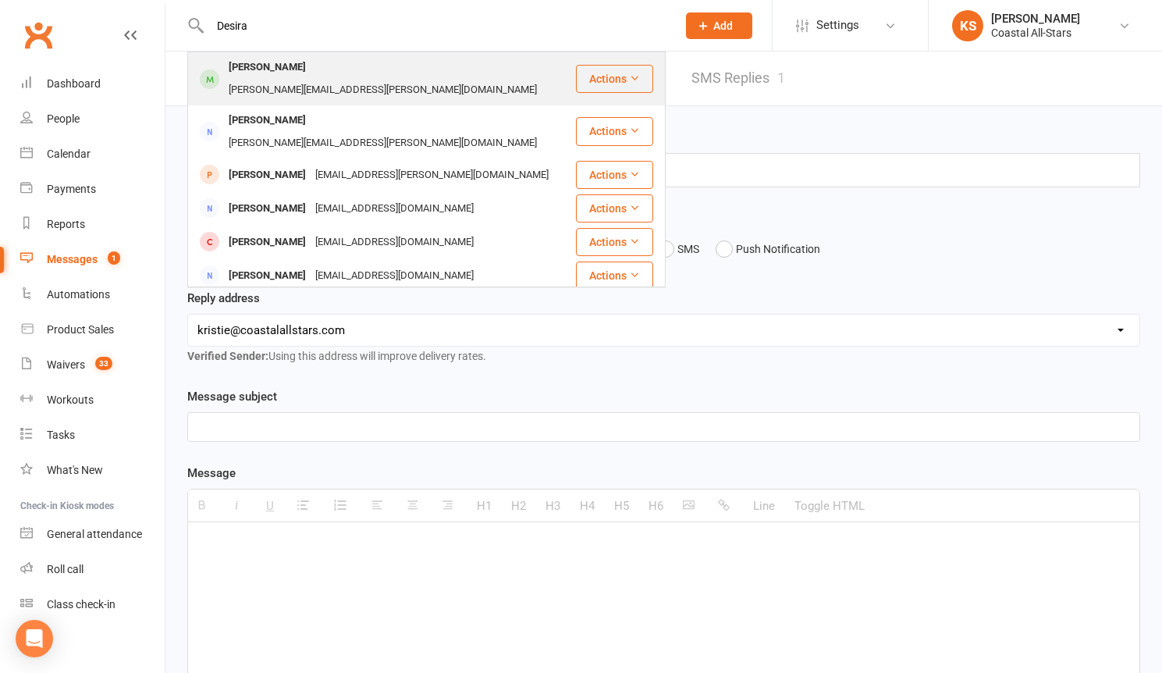
type input "Desira"
click at [290, 66] on div "[PERSON_NAME]" at bounding box center [267, 67] width 87 height 23
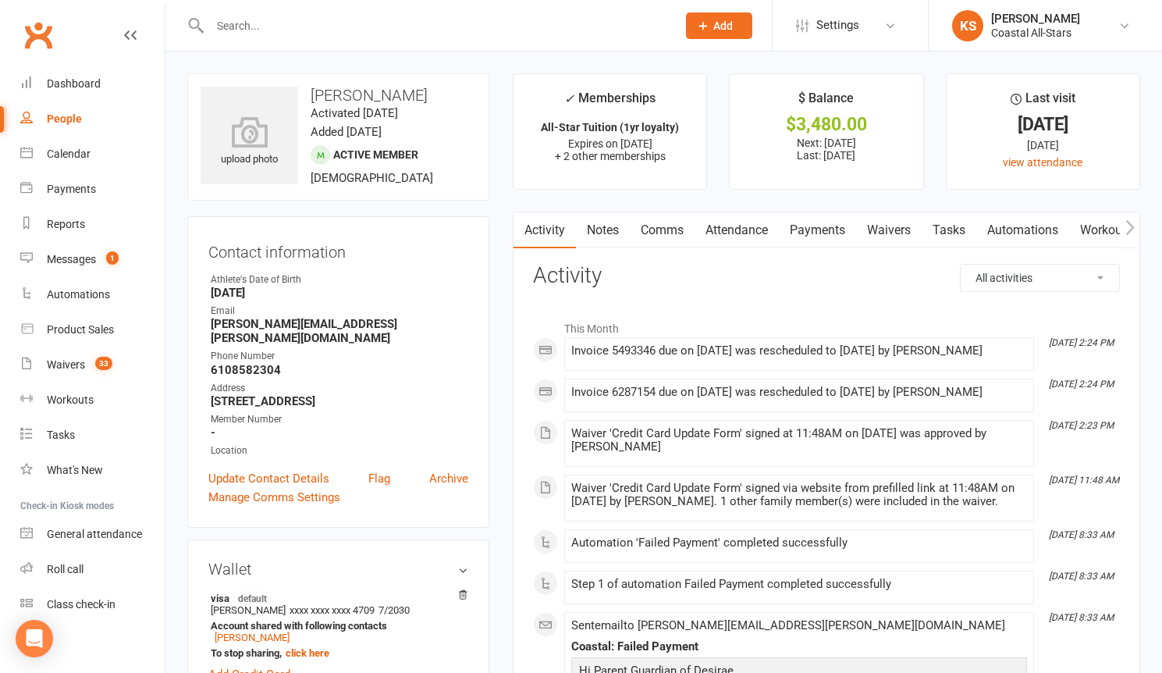
click at [816, 220] on link "Payments" at bounding box center [817, 230] width 77 height 36
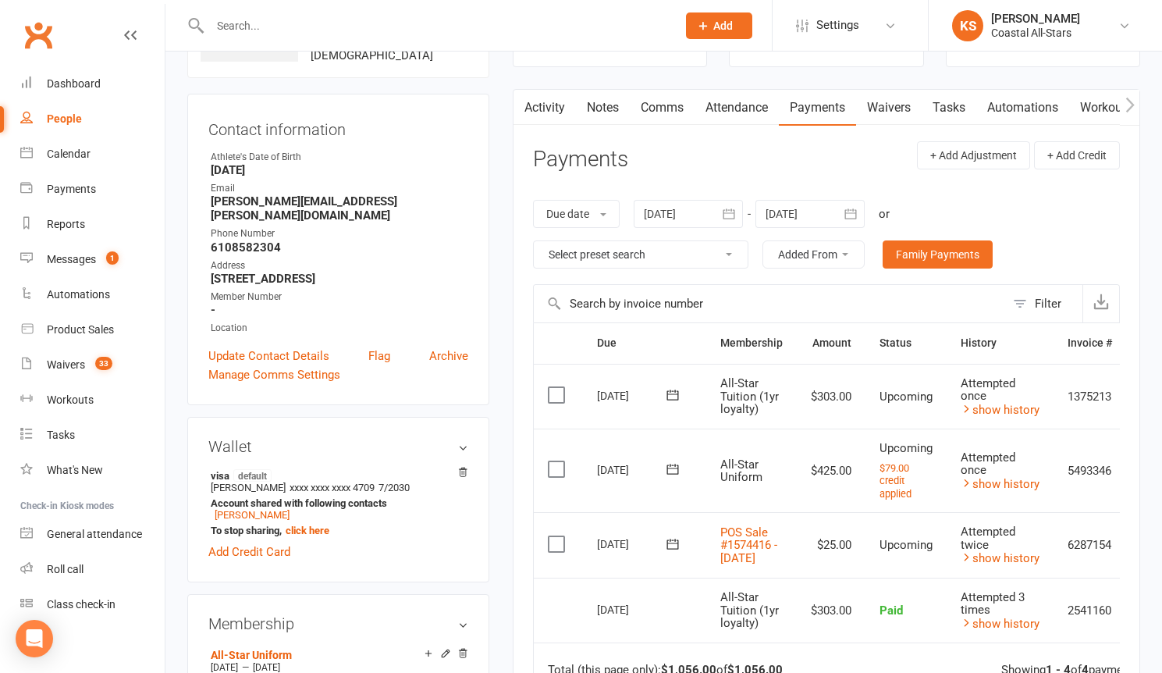
scroll to position [205, 0]
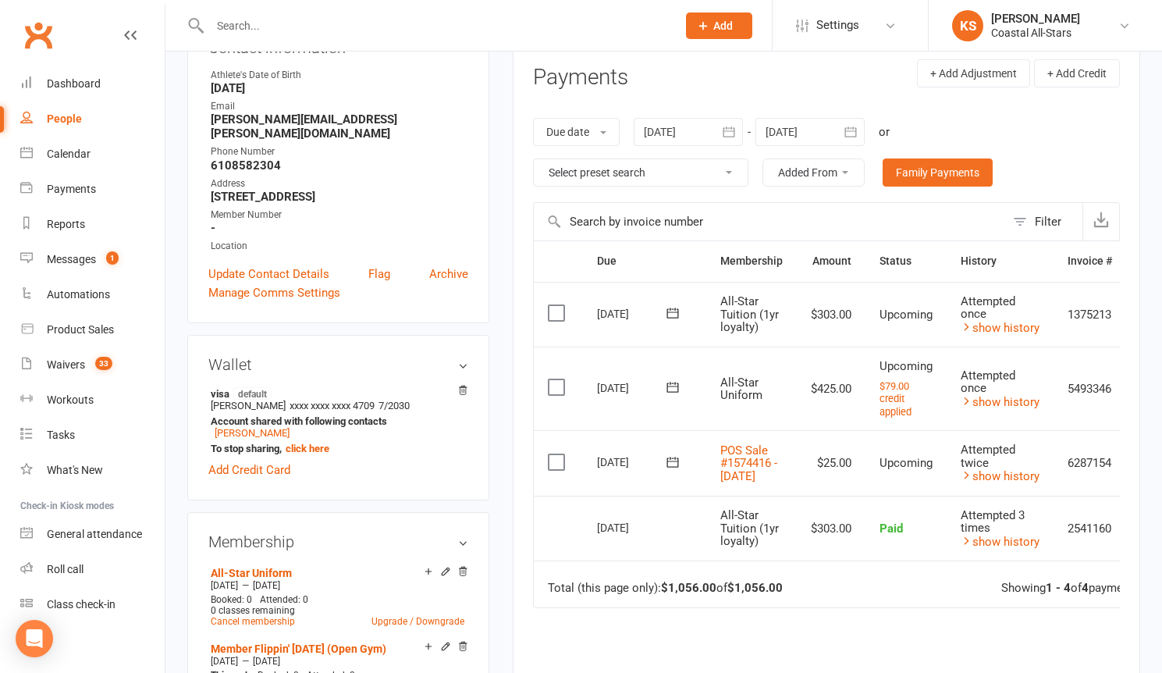
click at [675, 316] on icon at bounding box center [673, 313] width 16 height 16
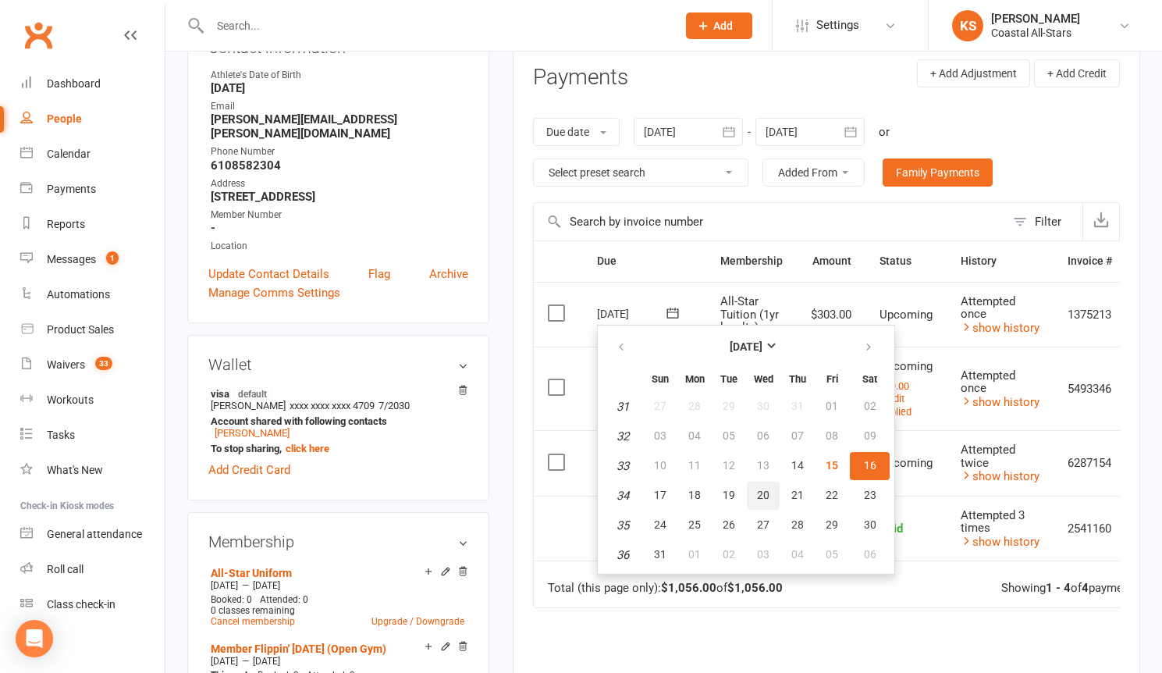
click at [759, 493] on span "20" at bounding box center [763, 495] width 12 height 12
